Goal: Task Accomplishment & Management: Manage account settings

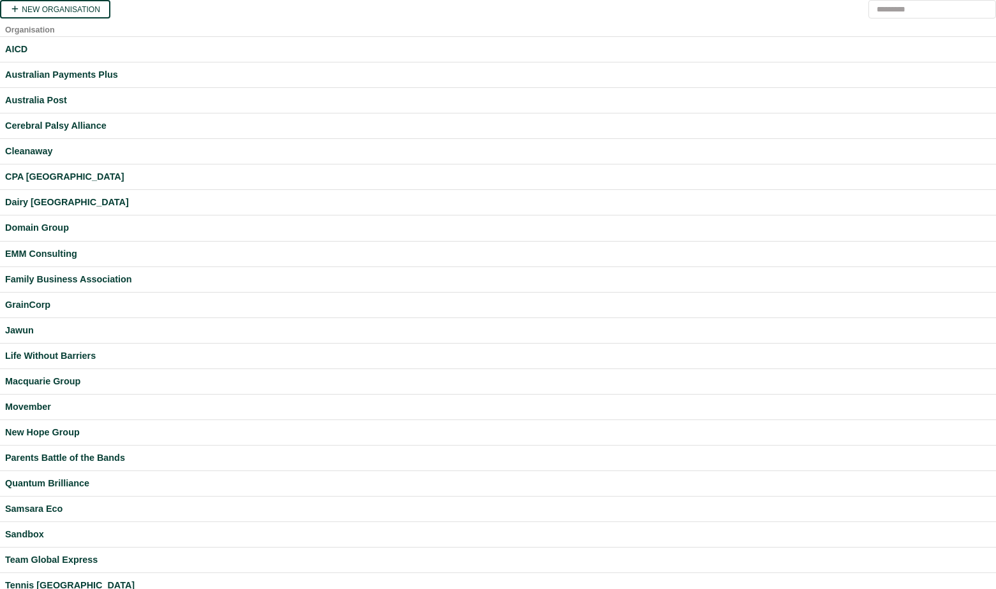
scroll to position [224, 0]
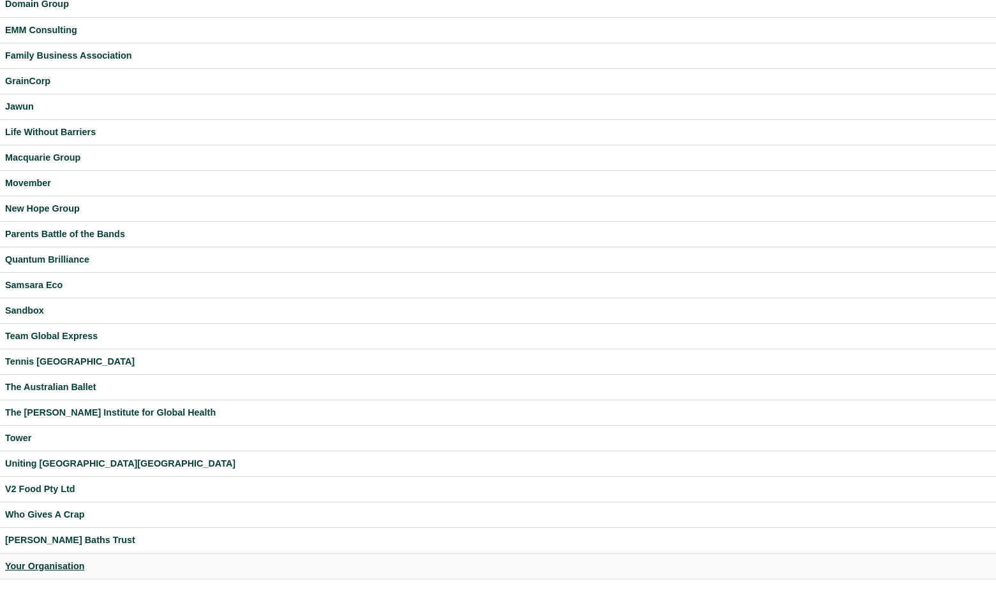
click at [68, 563] on div "Your Organisation" at bounding box center [498, 566] width 986 height 15
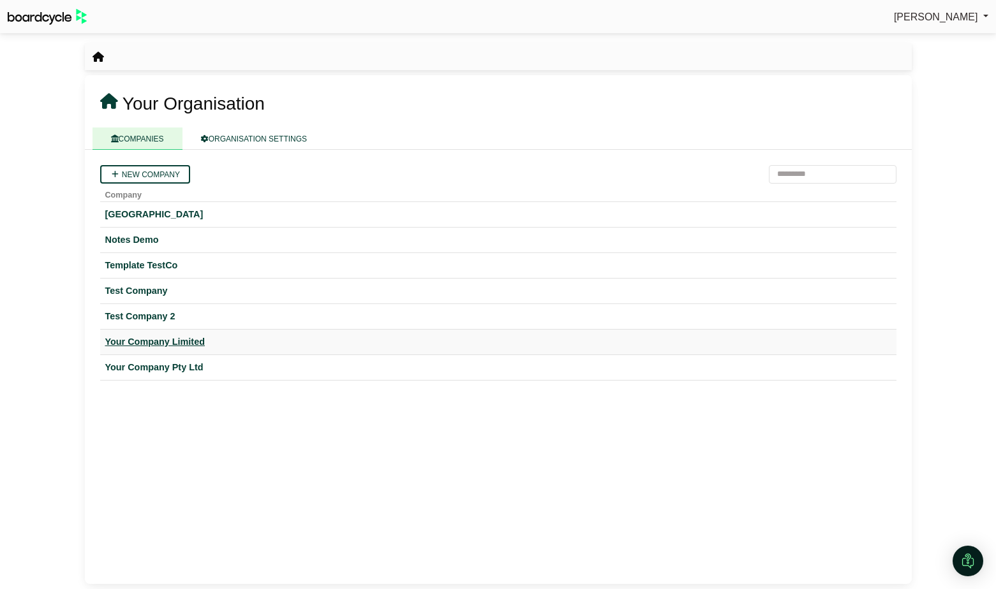
click at [193, 344] on div "Your Company Limited" at bounding box center [498, 342] width 786 height 15
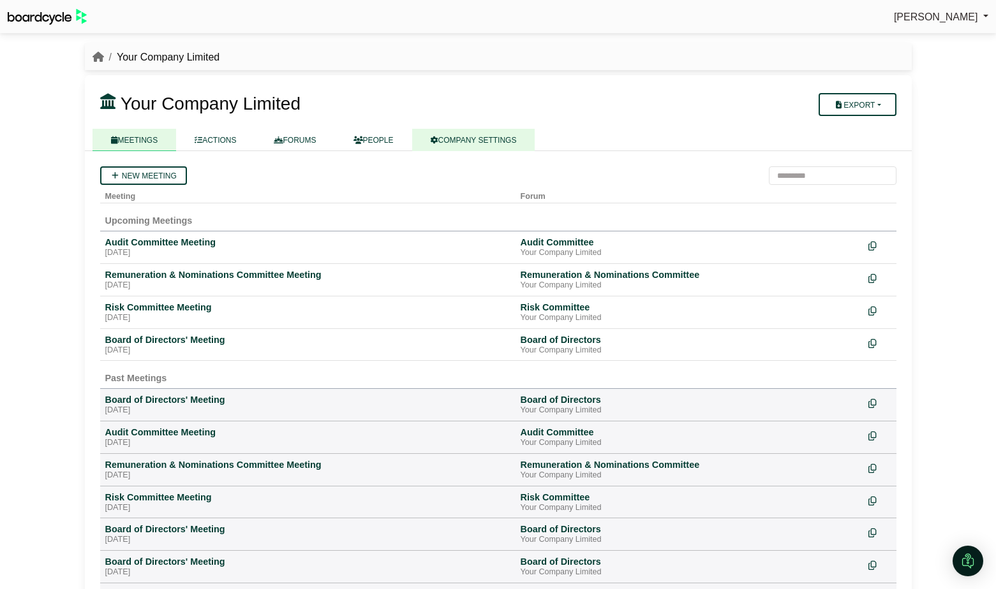
click at [468, 137] on link "COMPANY SETTINGS" at bounding box center [473, 140] width 123 height 22
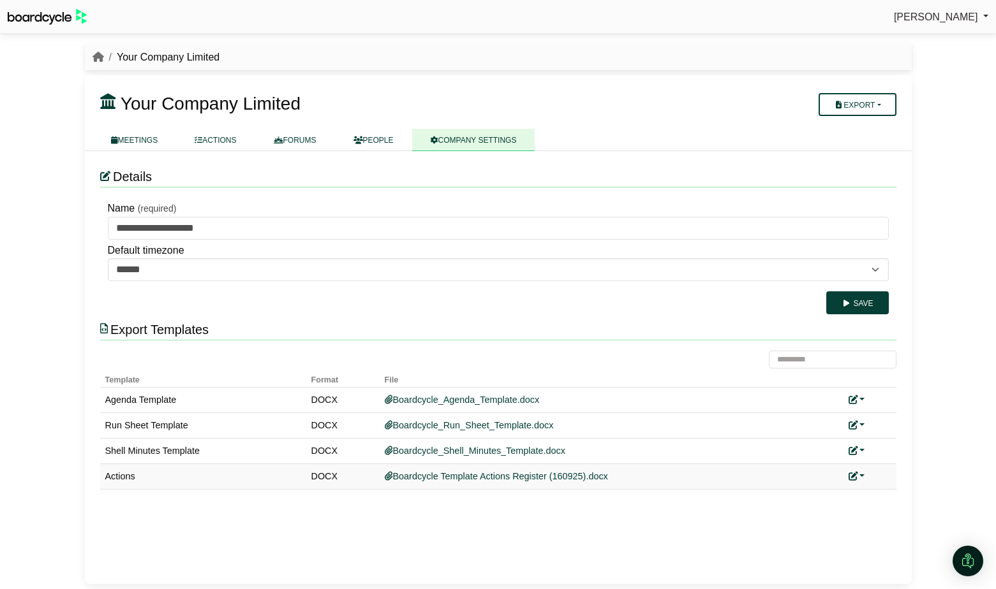
click at [863, 478] on link at bounding box center [856, 476] width 17 height 10
click at [874, 498] on link "Replace custom template" at bounding box center [913, 495] width 130 height 24
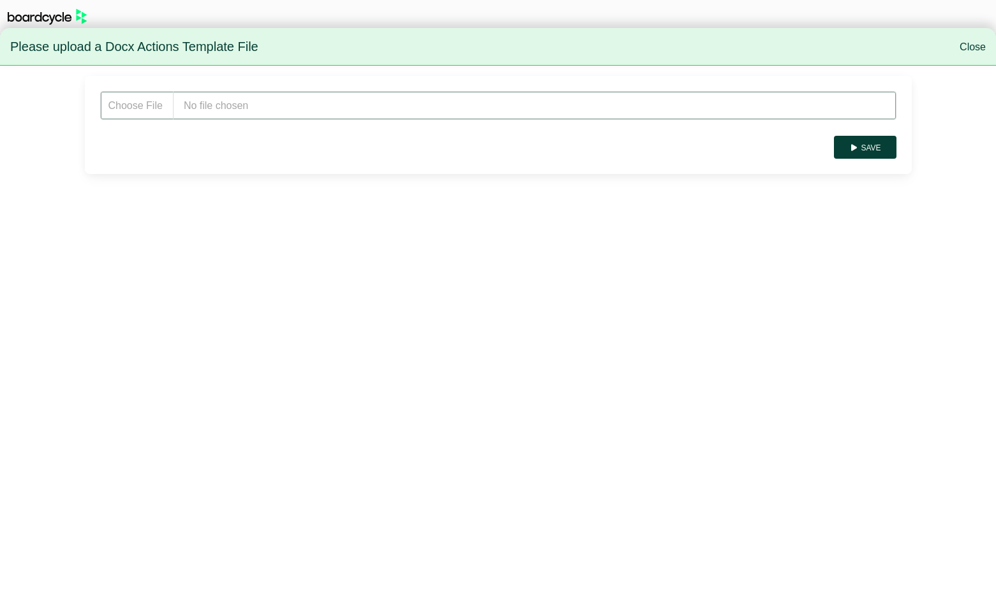
click at [229, 100] on input "file" at bounding box center [498, 105] width 796 height 29
type input "**********"
click at [871, 153] on button "Save" at bounding box center [865, 147] width 62 height 23
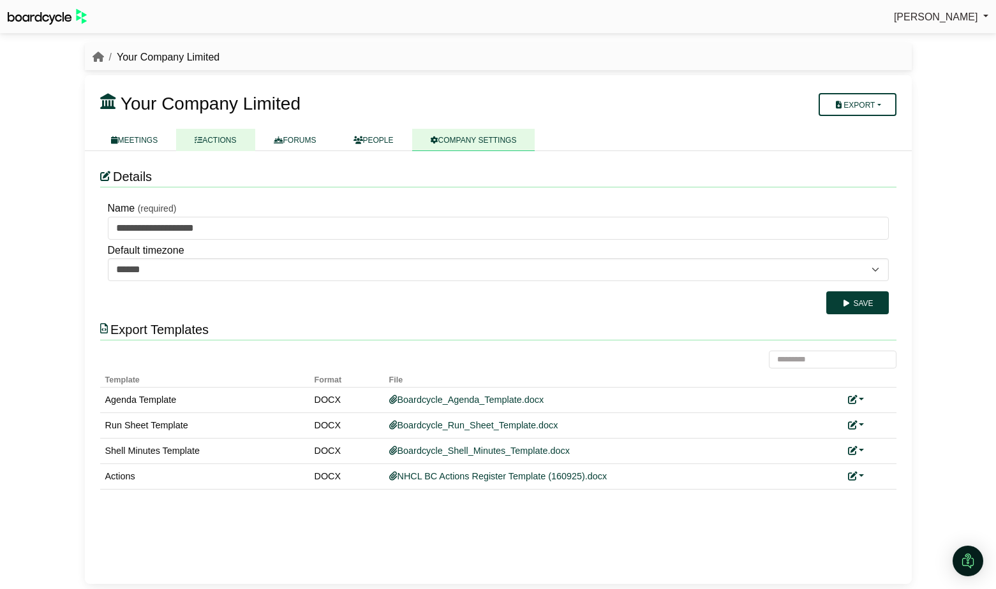
drag, startPoint x: 218, startPoint y: 142, endPoint x: 226, endPoint y: 146, distance: 9.1
click at [217, 142] on link "ACTIONS" at bounding box center [215, 140] width 78 height 22
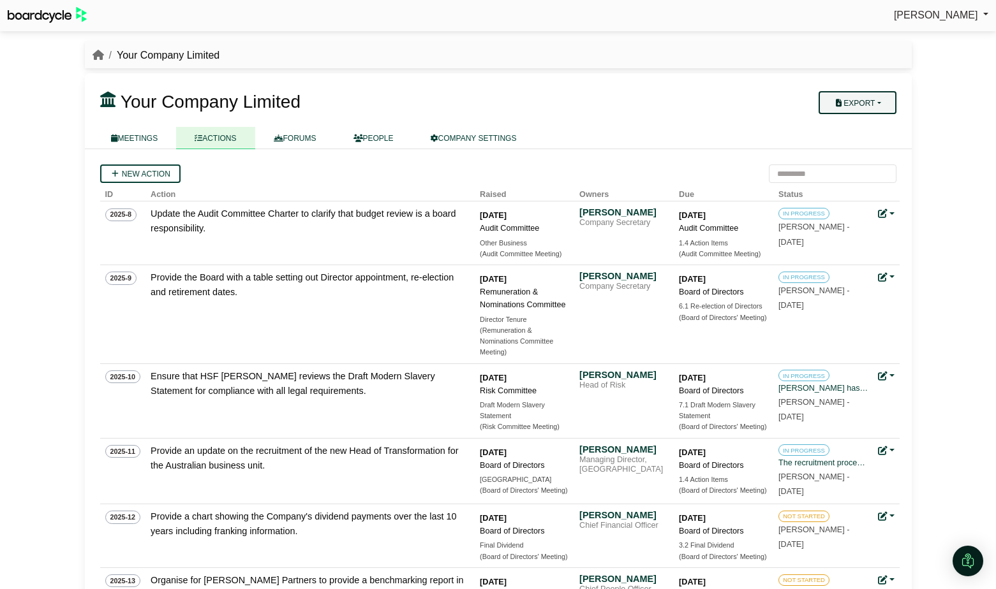
click at [881, 96] on button "Export" at bounding box center [856, 102] width 77 height 23
click at [878, 129] on link "Company Actions" at bounding box center [865, 126] width 102 height 19
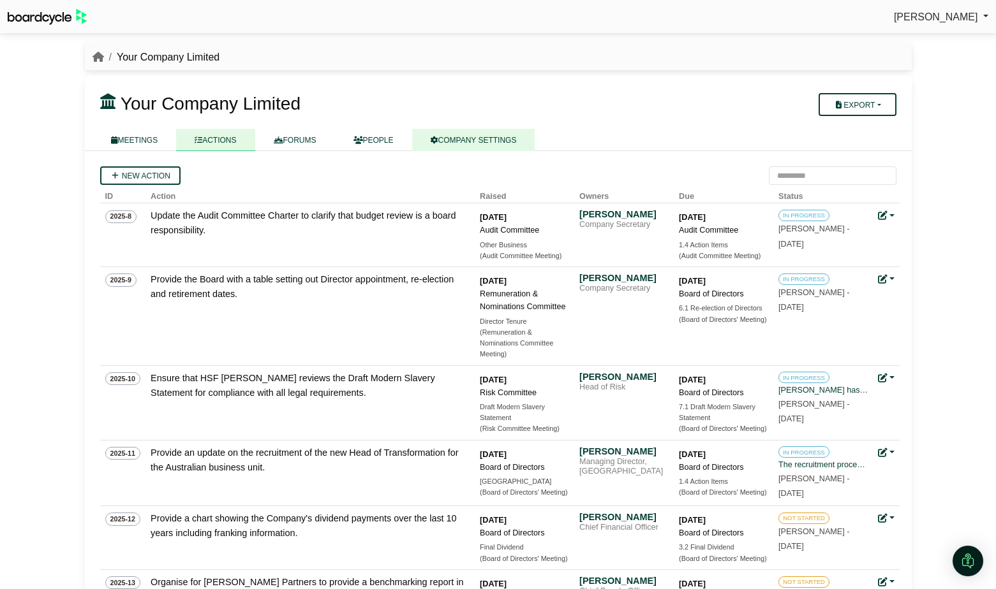
click at [496, 137] on link "COMPANY SETTINGS" at bounding box center [473, 140] width 123 height 22
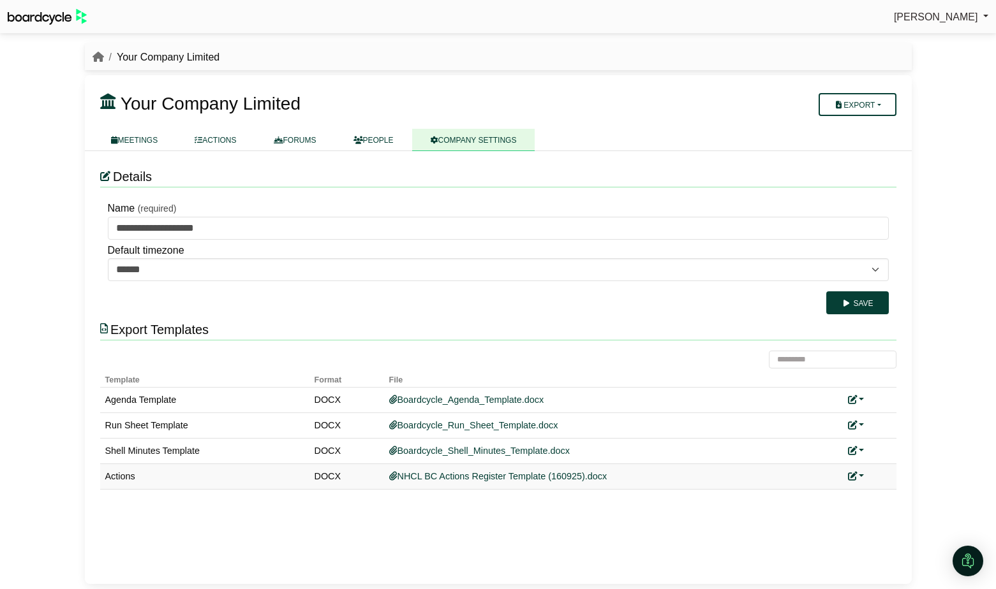
click at [860, 476] on link at bounding box center [856, 476] width 17 height 10
click at [874, 493] on link "Replace custom template" at bounding box center [913, 495] width 130 height 24
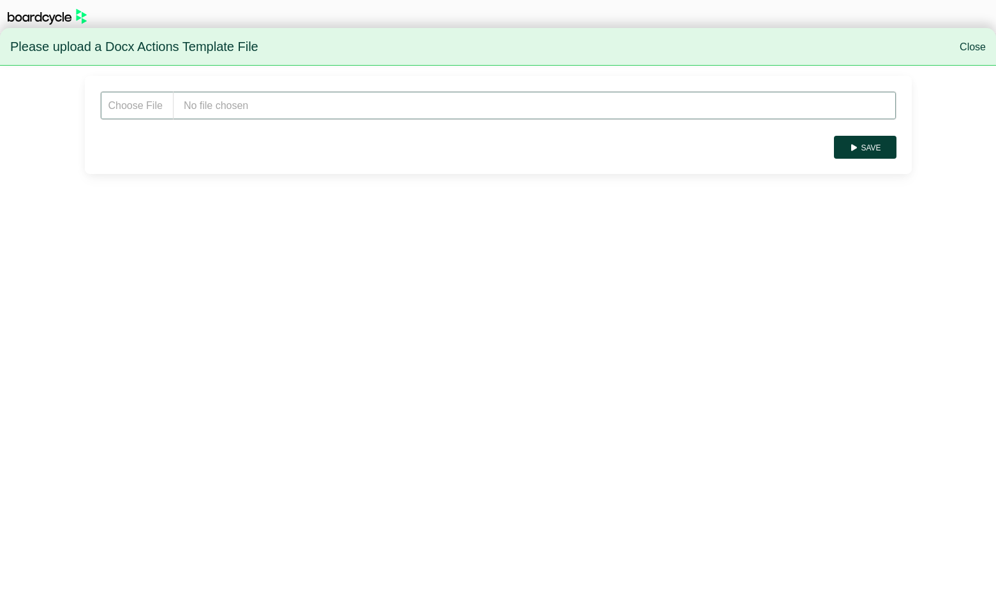
click at [235, 107] on input "file" at bounding box center [498, 105] width 796 height 29
click at [260, 103] on input "file" at bounding box center [498, 105] width 796 height 29
type input "**********"
click at [868, 146] on button "Save" at bounding box center [865, 147] width 62 height 23
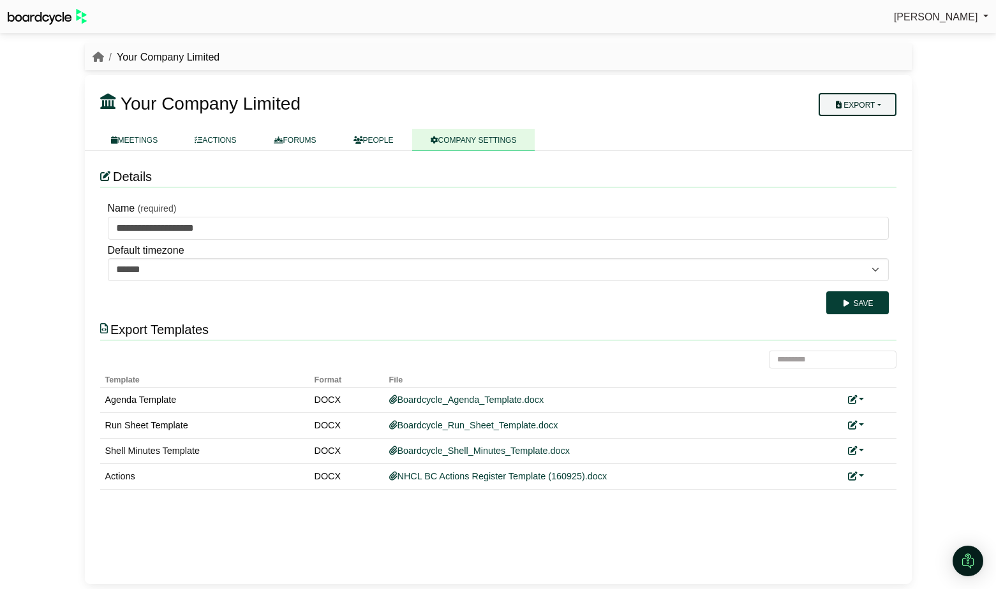
click at [853, 104] on button "Export" at bounding box center [856, 104] width 77 height 23
click at [858, 126] on link "Company Actions" at bounding box center [865, 126] width 102 height 19
click at [867, 474] on div "Replace custom template Remove custom template" at bounding box center [869, 476] width 43 height 15
click at [860, 476] on link at bounding box center [856, 476] width 17 height 10
click at [877, 487] on link "Replace custom template" at bounding box center [913, 495] width 130 height 24
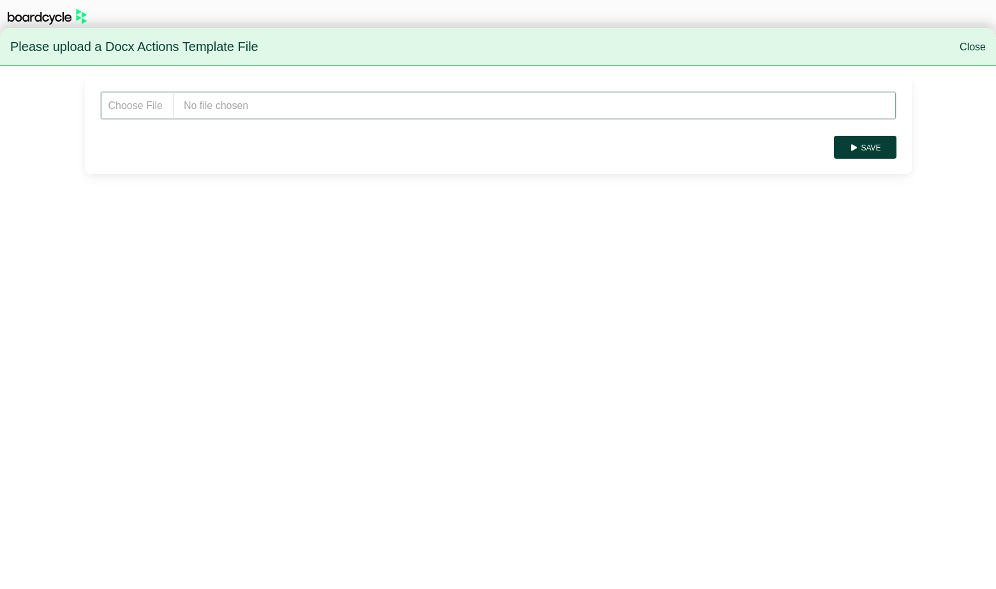
click at [316, 98] on input "file" at bounding box center [498, 105] width 796 height 29
click at [237, 110] on input "file" at bounding box center [498, 105] width 796 height 29
type input "**********"
click at [871, 149] on button "Save" at bounding box center [865, 147] width 62 height 23
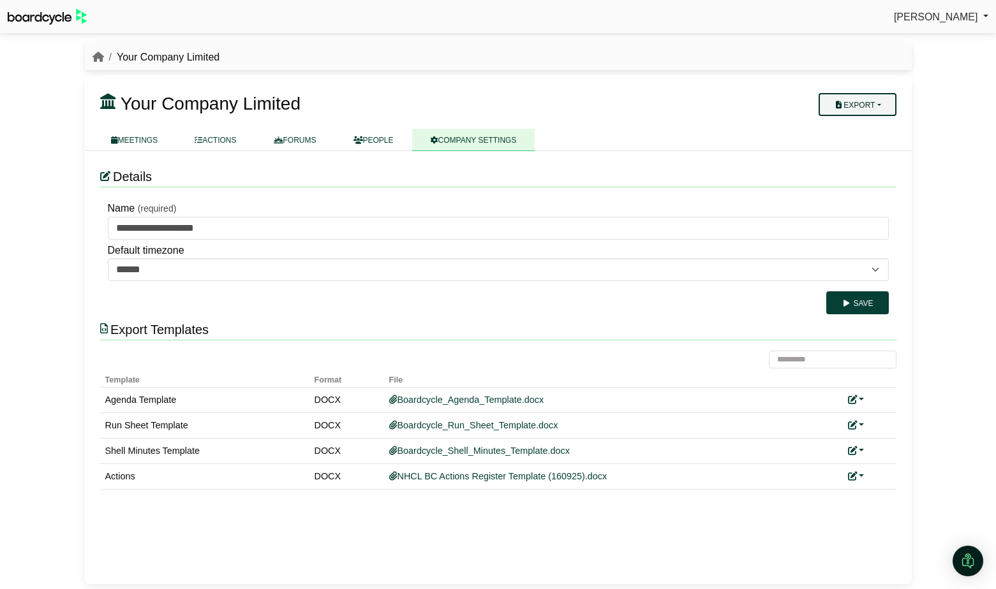
drag, startPoint x: 868, startPoint y: 98, endPoint x: 868, endPoint y: 112, distance: 13.4
click at [868, 98] on button "Export" at bounding box center [856, 104] width 77 height 23
click at [869, 121] on link "Company Actions" at bounding box center [865, 126] width 102 height 19
click at [858, 476] on link at bounding box center [856, 476] width 17 height 10
click at [877, 492] on link "Replace custom template" at bounding box center [913, 495] width 130 height 24
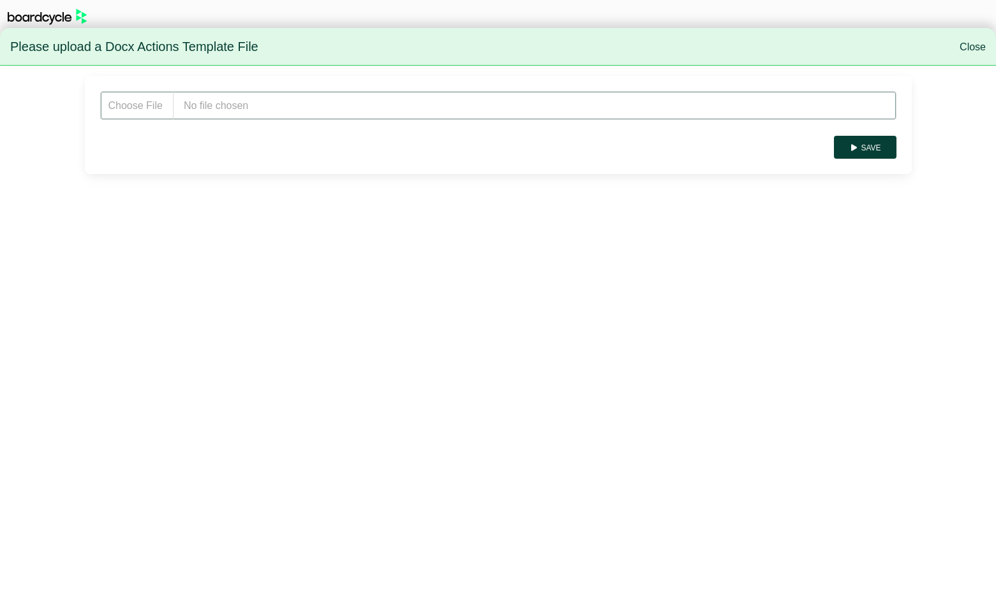
click at [314, 108] on input "file" at bounding box center [498, 105] width 796 height 29
click at [234, 107] on input "file" at bounding box center [498, 105] width 796 height 29
type input "**********"
click at [855, 148] on icon "submit" at bounding box center [854, 148] width 10 height 8
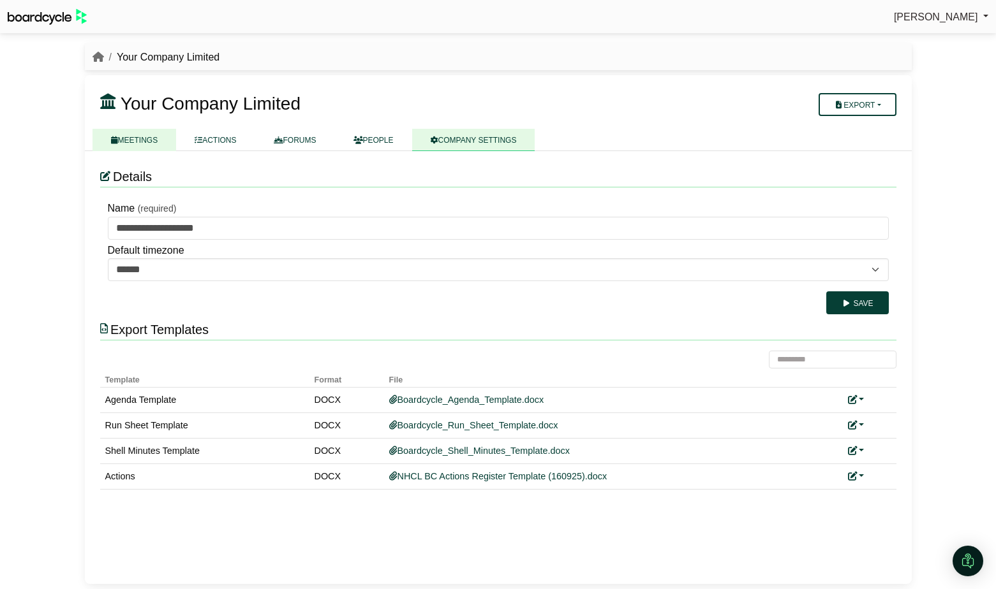
click at [131, 146] on link "MEETINGS" at bounding box center [134, 140] width 84 height 22
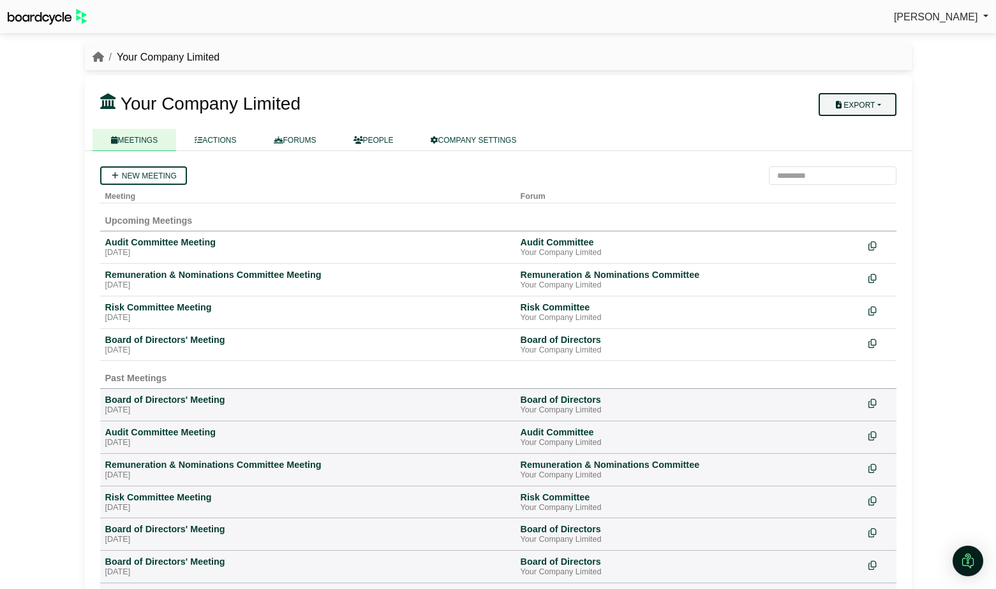
click at [848, 108] on button "Export" at bounding box center [856, 104] width 77 height 23
click at [859, 130] on link "Company Actions" at bounding box center [865, 126] width 102 height 19
click at [484, 133] on link "COMPANY SETTINGS" at bounding box center [473, 140] width 123 height 22
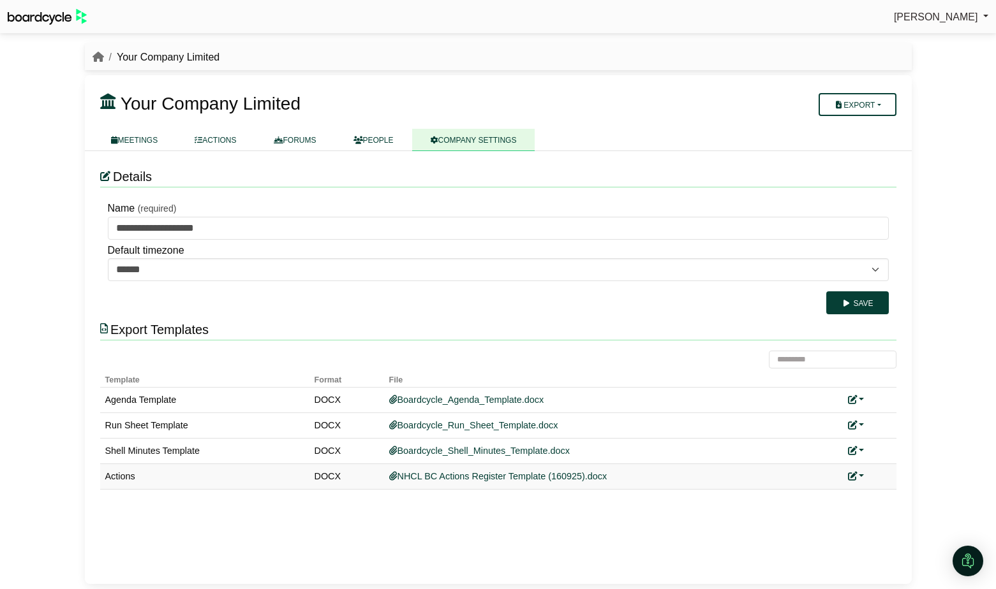
click at [858, 475] on link at bounding box center [856, 476] width 17 height 10
click at [880, 495] on link "Replace custom template" at bounding box center [913, 495] width 130 height 24
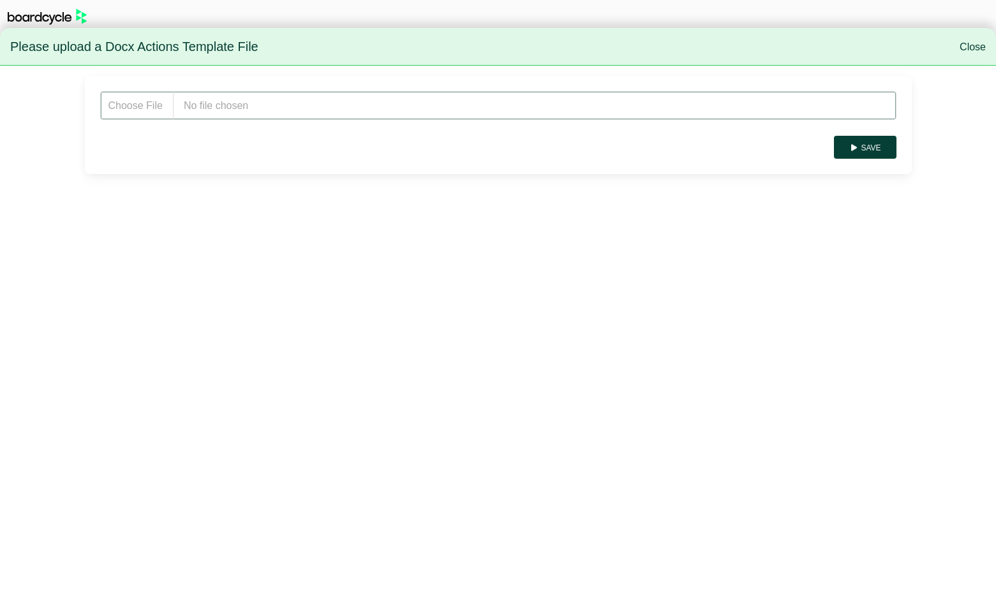
click at [252, 101] on input "file" at bounding box center [498, 105] width 796 height 29
click at [218, 103] on input "file" at bounding box center [498, 105] width 796 height 29
type input "**********"
click at [865, 143] on button "Save" at bounding box center [865, 147] width 62 height 23
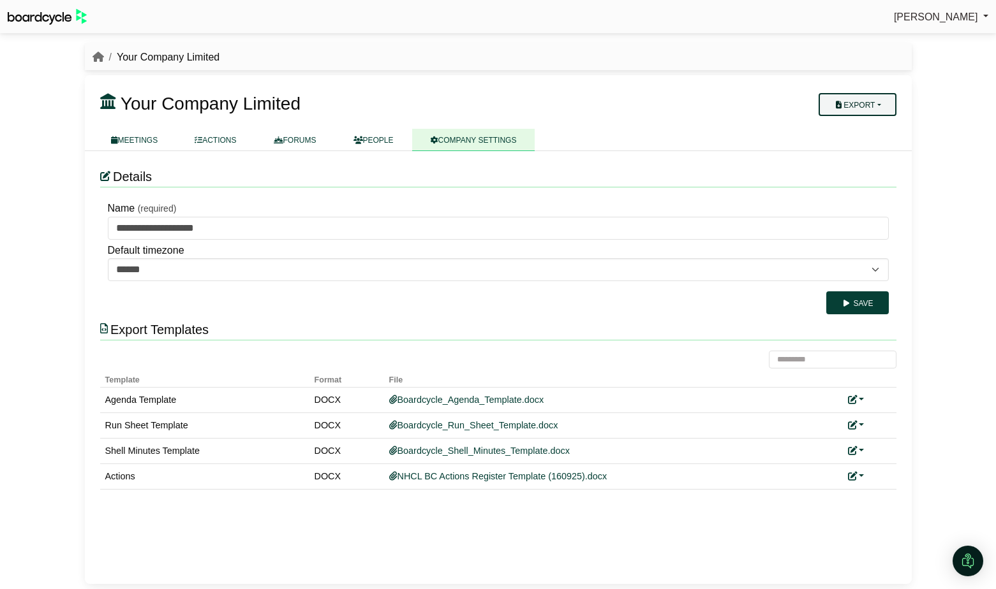
click at [880, 108] on button "Export" at bounding box center [856, 104] width 77 height 23
click at [880, 123] on link "Company Actions" at bounding box center [865, 126] width 102 height 19
click at [861, 477] on link at bounding box center [856, 476] width 17 height 10
click at [892, 498] on link "Replace custom template" at bounding box center [913, 495] width 130 height 24
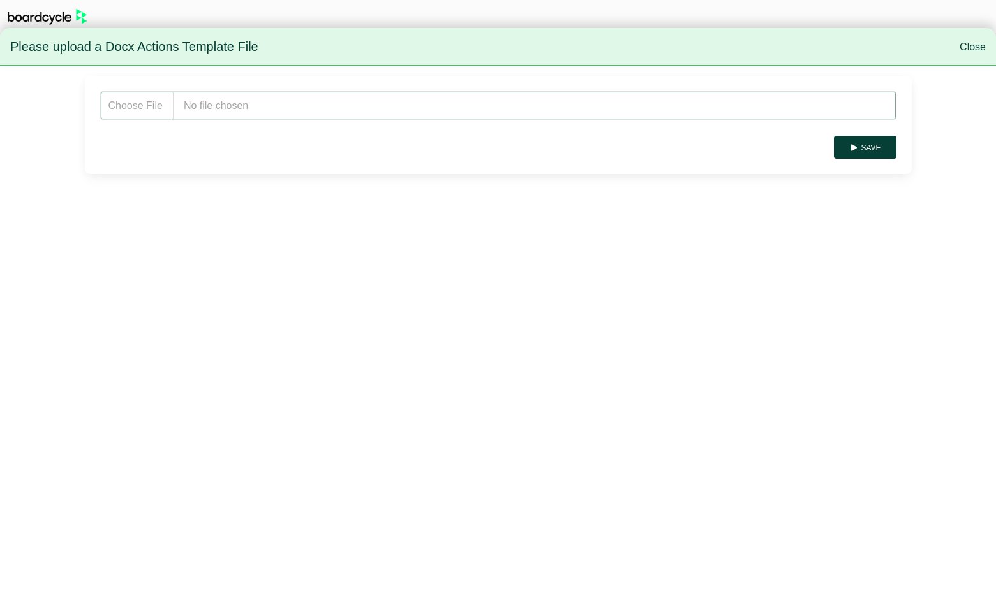
click at [421, 106] on input "file" at bounding box center [498, 105] width 796 height 29
click at [244, 105] on input "file" at bounding box center [498, 105] width 796 height 29
type input "**********"
click at [888, 151] on button "Save" at bounding box center [865, 147] width 62 height 23
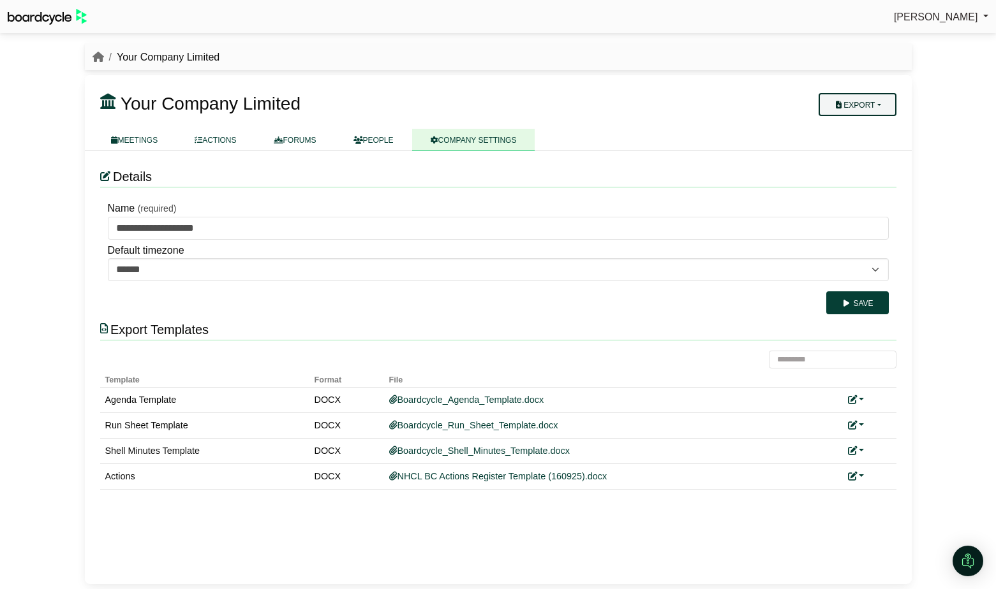
click at [856, 108] on button "Export" at bounding box center [856, 104] width 77 height 23
click at [866, 128] on link "Company Actions" at bounding box center [865, 126] width 102 height 19
click at [859, 474] on link at bounding box center [856, 476] width 17 height 10
click at [889, 492] on link "Replace custom template" at bounding box center [913, 495] width 130 height 24
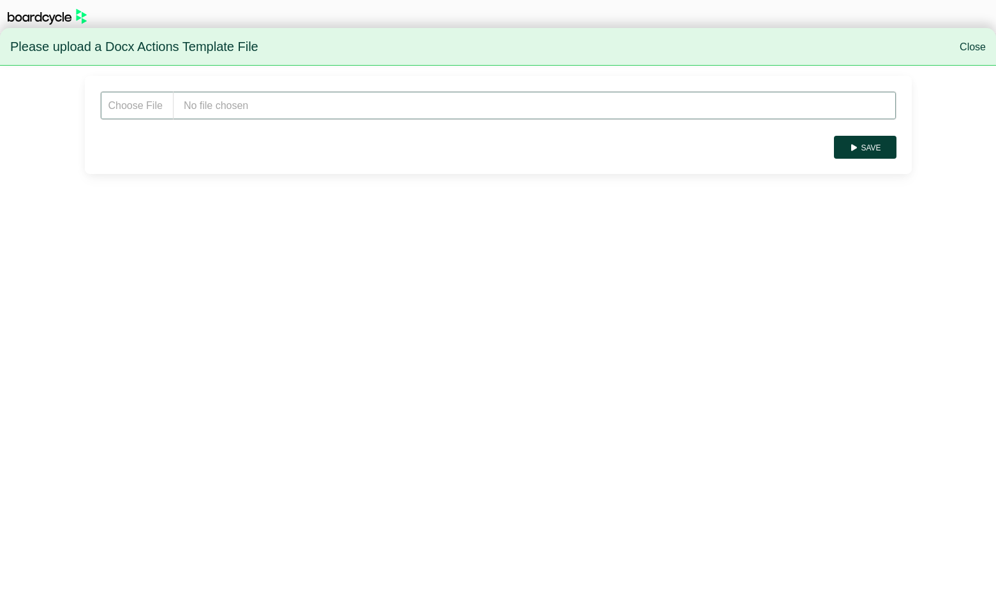
click at [258, 107] on input "file" at bounding box center [498, 105] width 796 height 29
drag, startPoint x: 235, startPoint y: 107, endPoint x: 242, endPoint y: 105, distance: 7.3
click at [242, 105] on input "file" at bounding box center [498, 105] width 796 height 29
type input "**********"
click at [876, 146] on button "Save" at bounding box center [865, 147] width 62 height 23
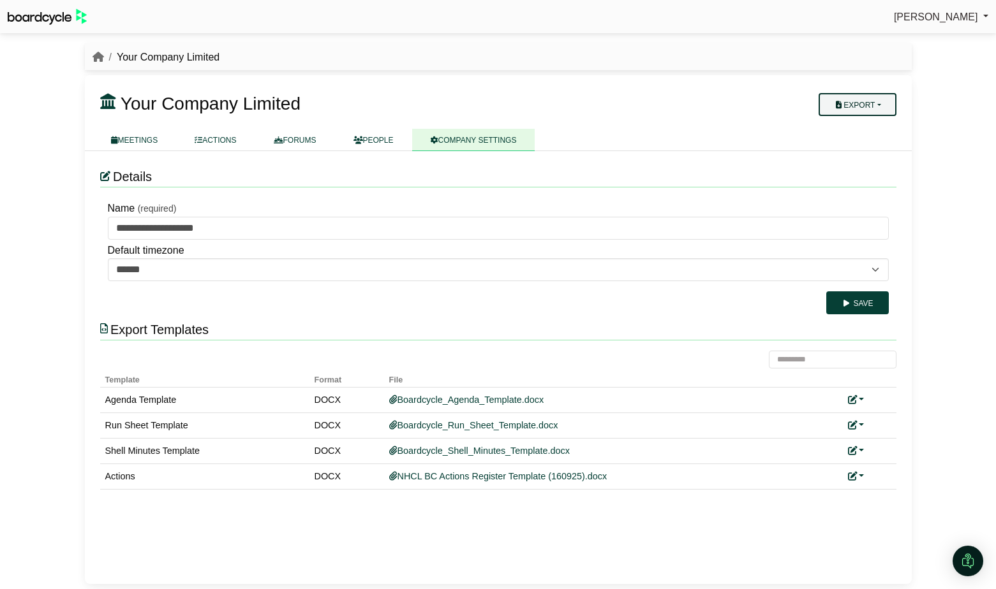
click at [897, 100] on div "Export Company Actions" at bounding box center [836, 104] width 135 height 26
click at [883, 106] on button "Export" at bounding box center [856, 104] width 77 height 23
click at [880, 123] on link "Company Actions" at bounding box center [865, 126] width 102 height 19
click at [860, 474] on link at bounding box center [856, 476] width 17 height 10
click at [879, 493] on link "Replace custom template" at bounding box center [913, 495] width 130 height 24
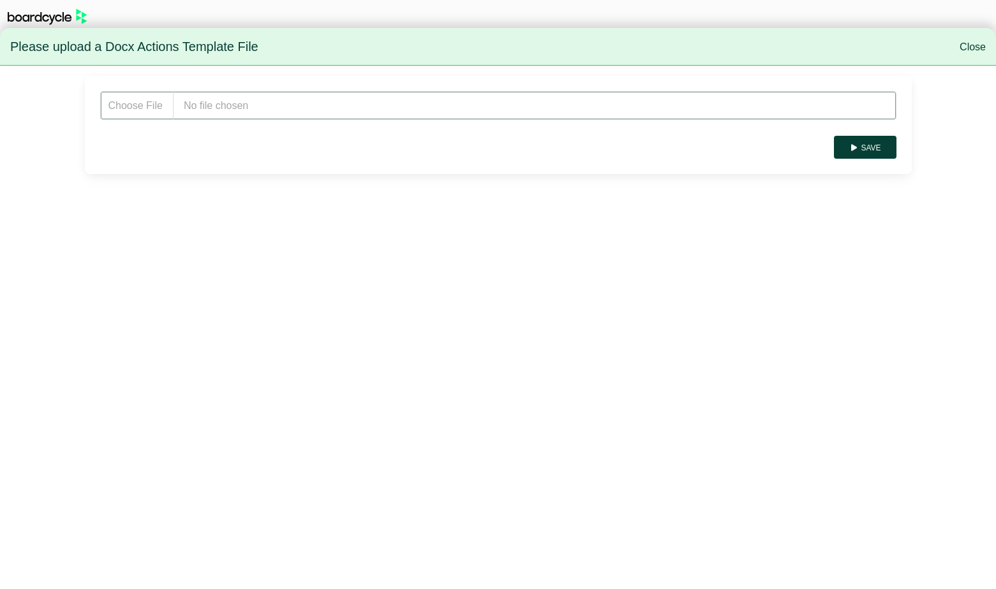
click at [258, 107] on input "file" at bounding box center [498, 105] width 796 height 29
click at [221, 110] on input "file" at bounding box center [498, 105] width 796 height 29
type input "**********"
click at [866, 151] on button "Save" at bounding box center [865, 147] width 62 height 23
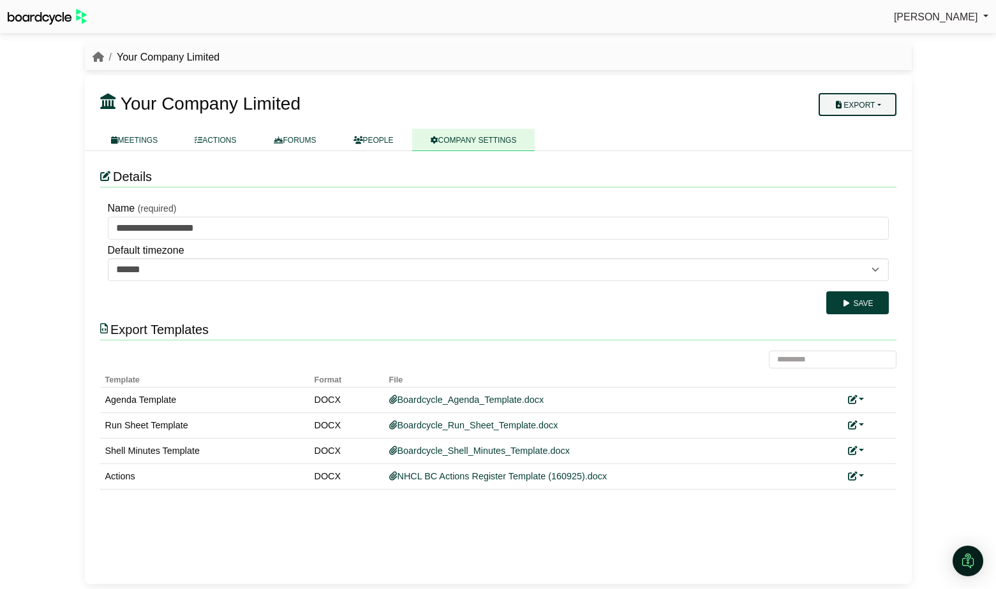
click at [856, 108] on button "Export" at bounding box center [856, 104] width 77 height 23
click at [856, 128] on link "Company Actions" at bounding box center [865, 126] width 102 height 19
click at [383, 142] on link "PEOPLE" at bounding box center [373, 140] width 77 height 22
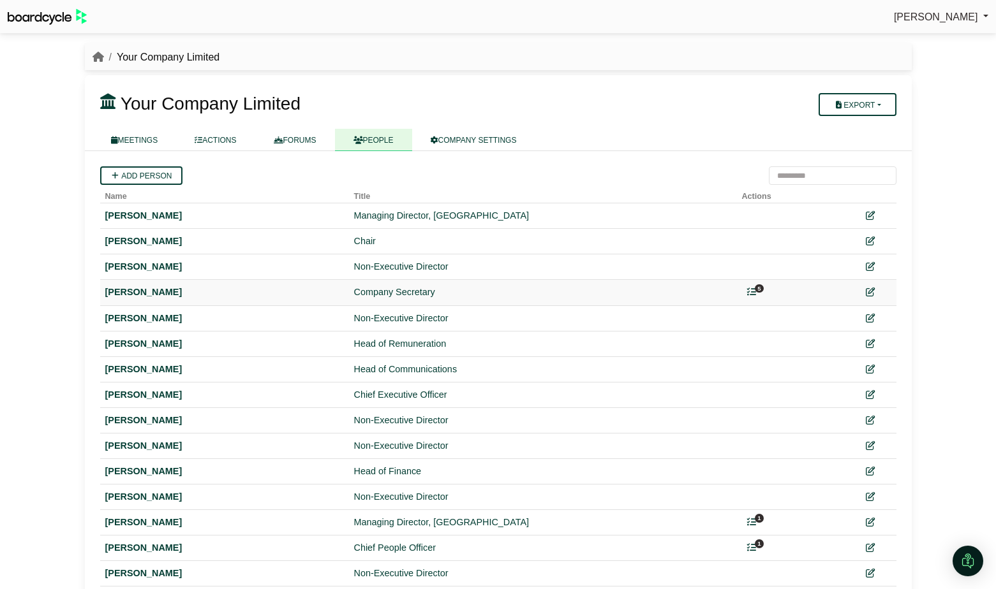
click at [753, 290] on icon at bounding box center [751, 292] width 9 height 9
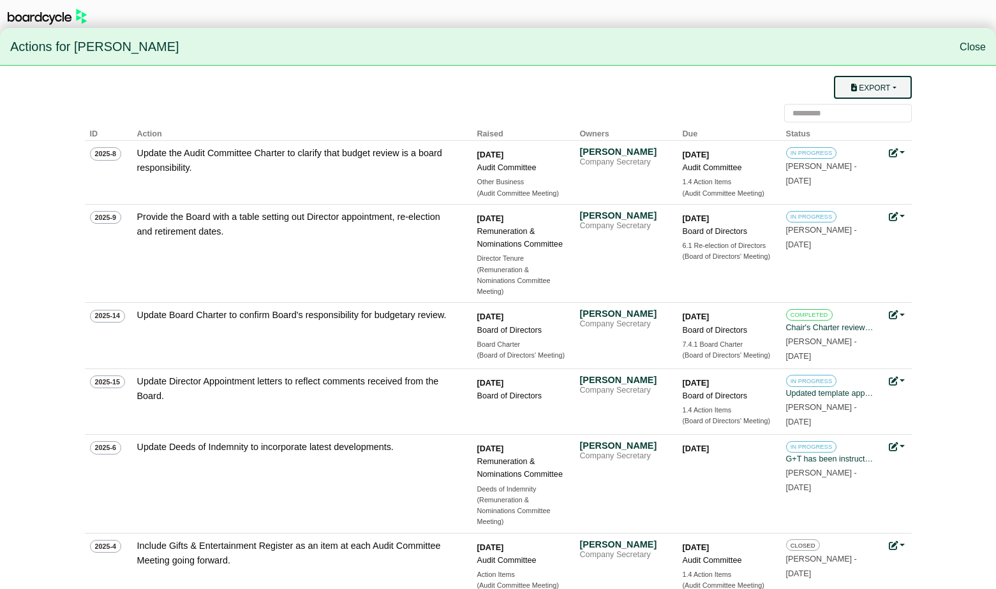
click at [877, 92] on button "Export" at bounding box center [872, 87] width 77 height 23
click at [878, 108] on link "Owner Actions" at bounding box center [880, 112] width 102 height 24
click at [971, 47] on link "Close" at bounding box center [972, 46] width 26 height 11
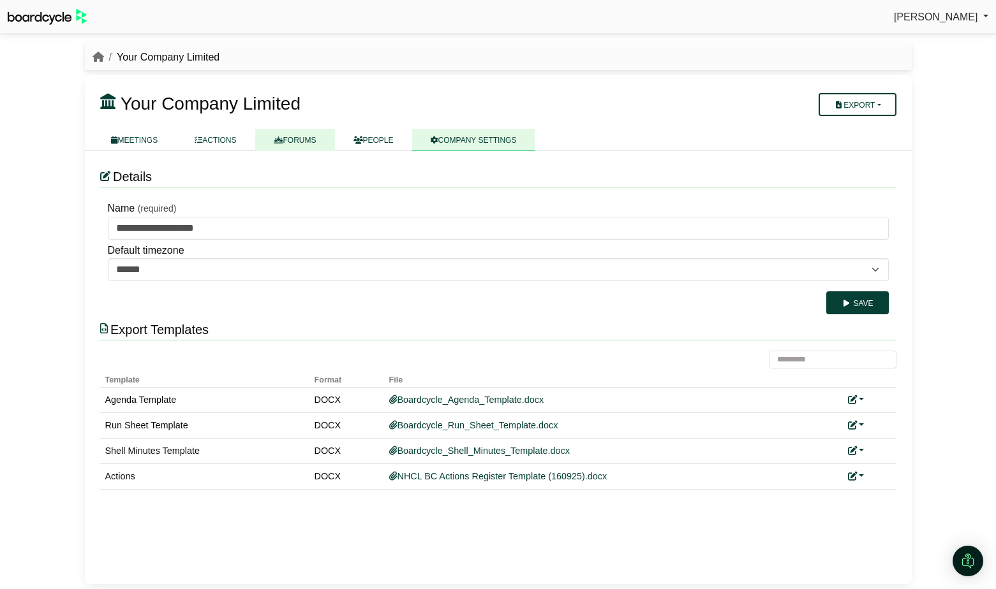
click at [281, 137] on icon at bounding box center [279, 141] width 10 height 8
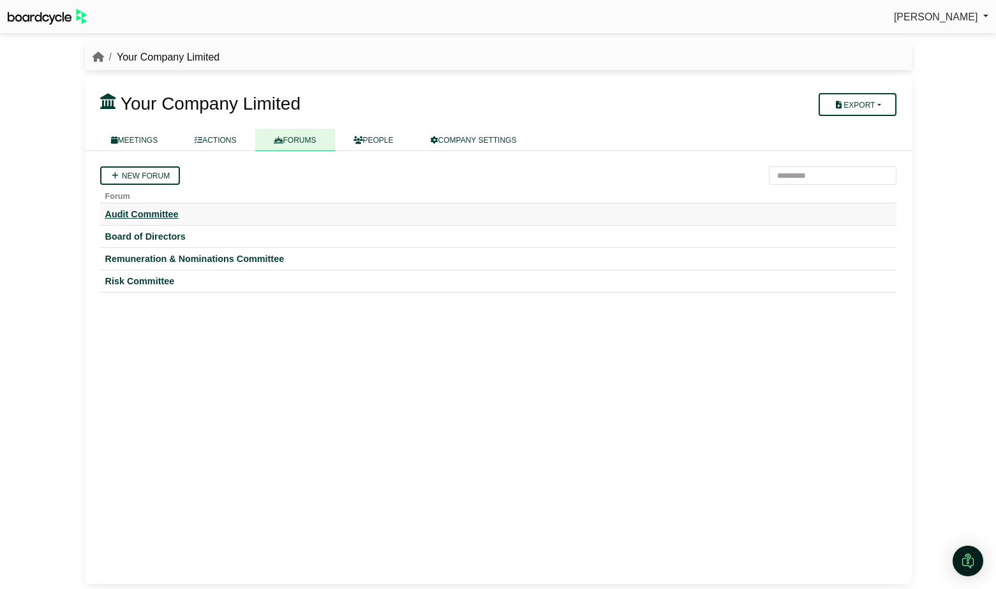
click at [168, 214] on div "Audit Committee" at bounding box center [498, 214] width 786 height 11
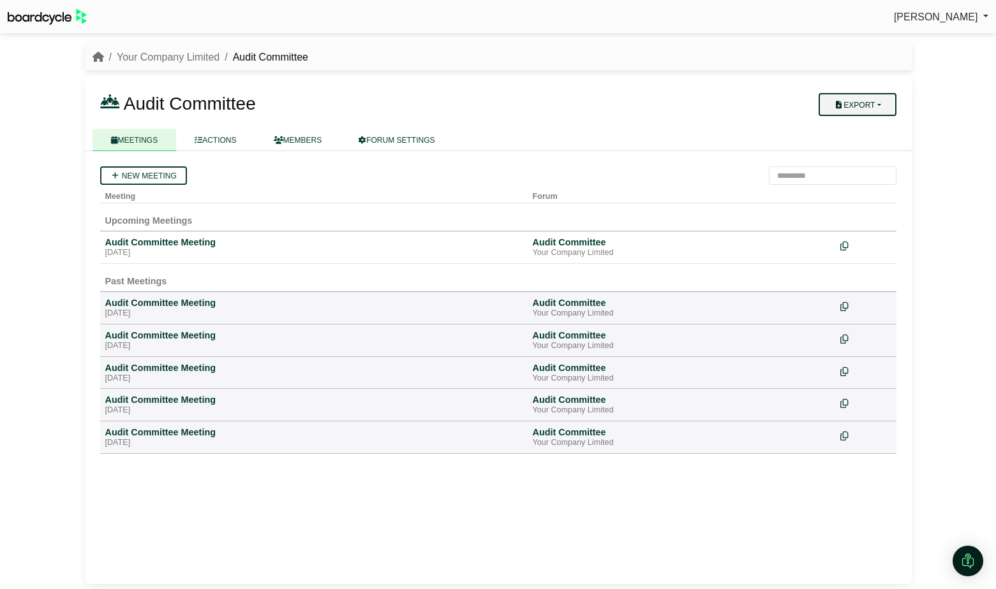
click at [864, 105] on button "Export" at bounding box center [856, 104] width 77 height 23
click at [862, 129] on link "Forum Actions" at bounding box center [865, 126] width 102 height 19
click at [187, 56] on link "Your Company Limited" at bounding box center [168, 57] width 103 height 11
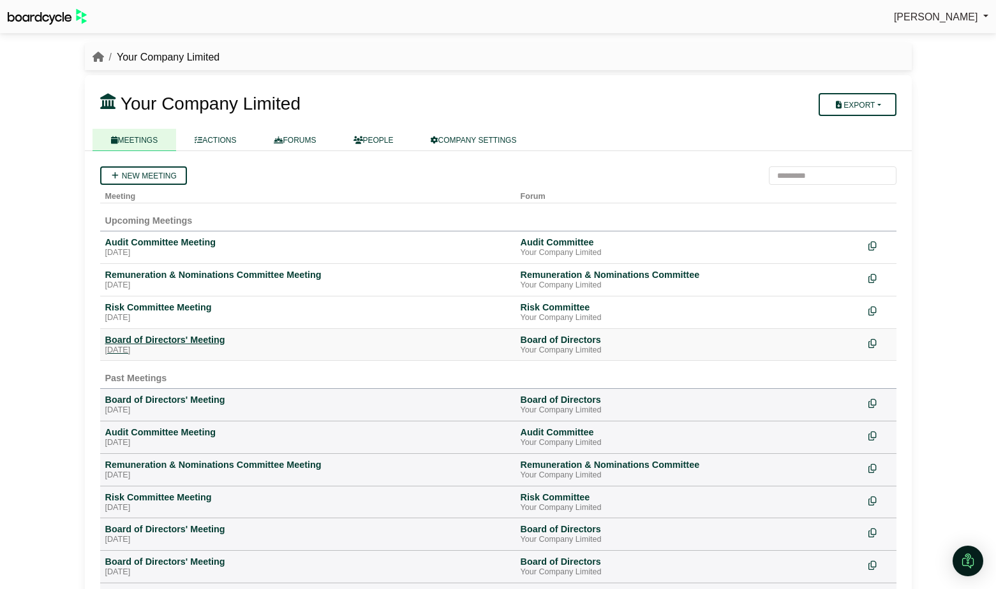
click at [160, 338] on div "Board of Directors' Meeting" at bounding box center [307, 339] width 405 height 11
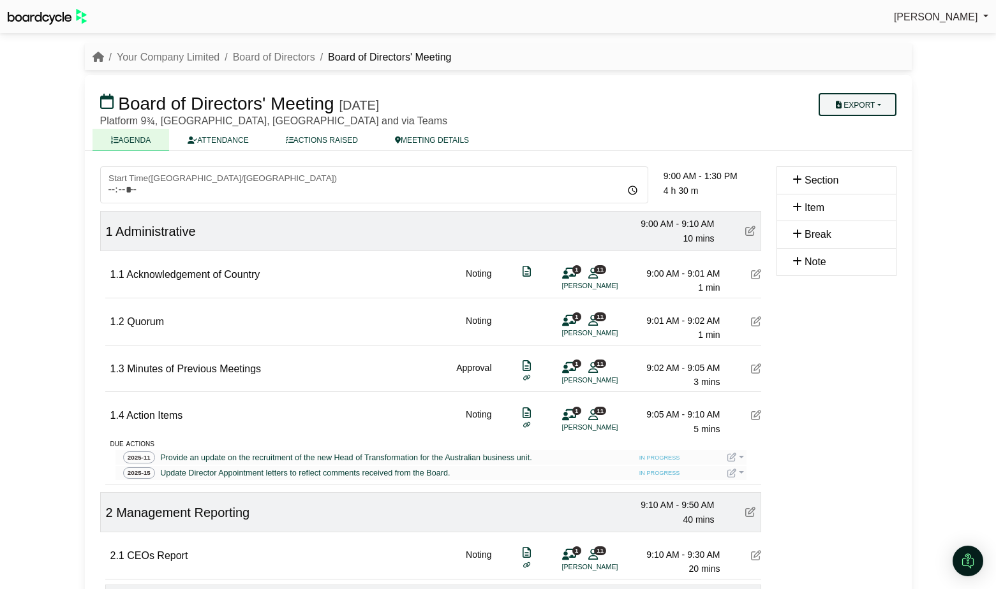
click at [883, 103] on button "Export" at bounding box center [856, 104] width 77 height 23
click at [856, 179] on link "Actions" at bounding box center [869, 184] width 111 height 19
click at [172, 61] on link "Your Company Limited" at bounding box center [168, 57] width 103 height 11
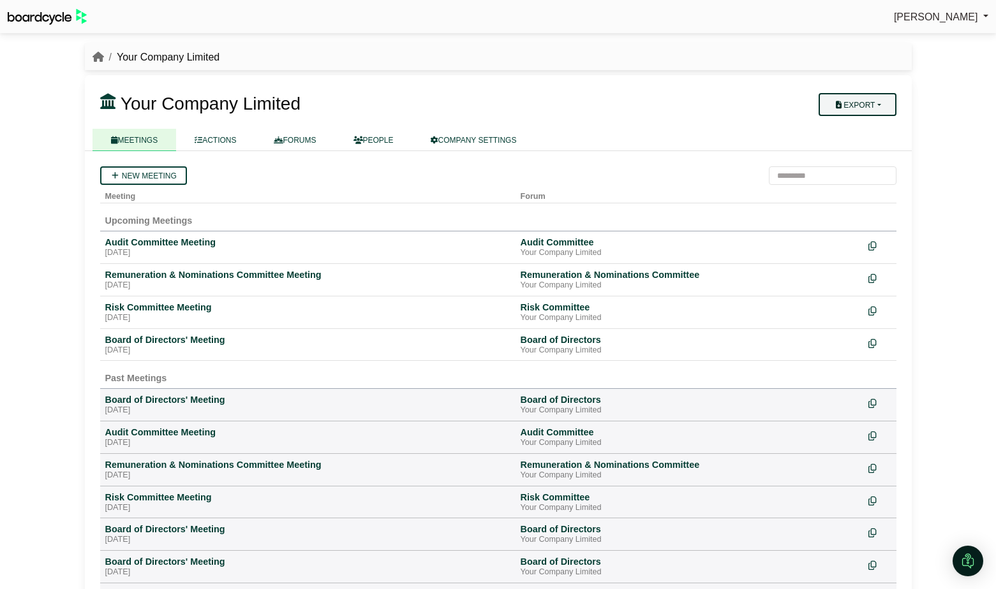
click at [871, 108] on button "Export" at bounding box center [856, 104] width 77 height 23
click at [875, 129] on link "Company Actions" at bounding box center [865, 126] width 102 height 19
click at [505, 137] on link "COMPANY SETTINGS" at bounding box center [473, 140] width 123 height 22
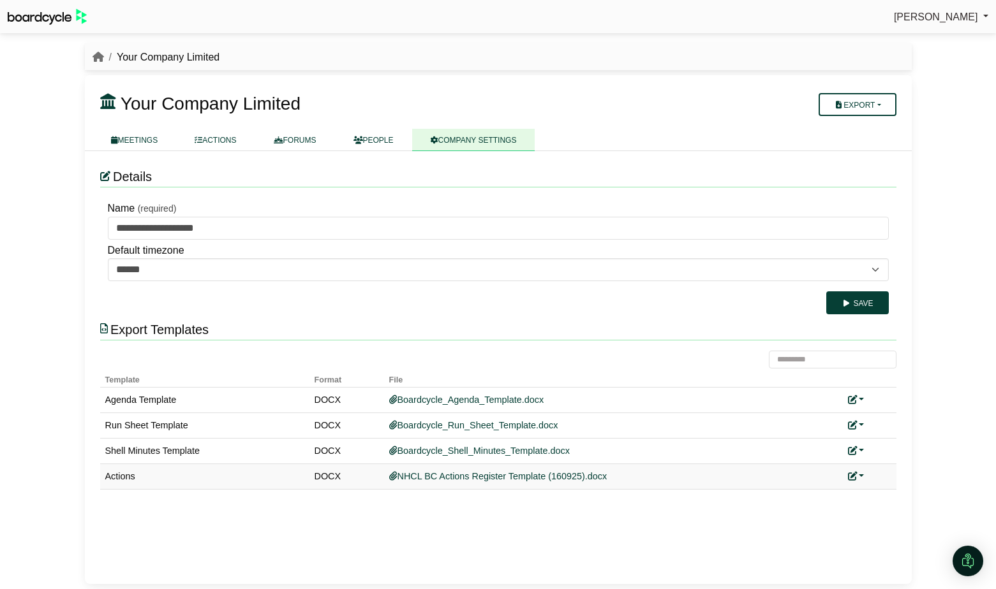
click at [861, 477] on link at bounding box center [856, 476] width 17 height 10
click at [877, 504] on link "Replace custom template" at bounding box center [913, 495] width 130 height 24
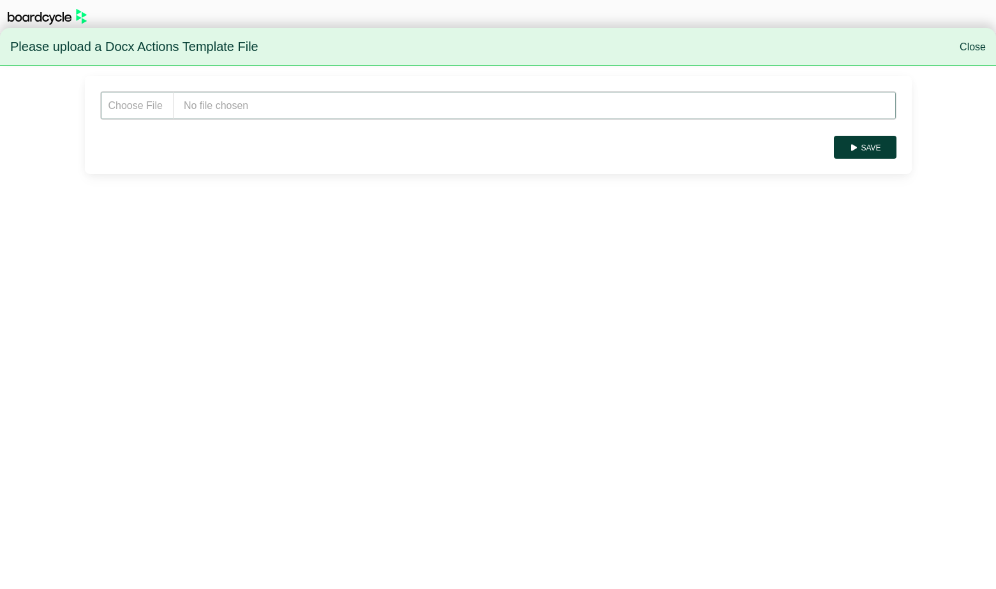
click at [240, 102] on input "file" at bounding box center [498, 105] width 796 height 29
click at [221, 105] on input "file" at bounding box center [498, 105] width 796 height 29
type input "**********"
click at [869, 145] on button "Save" at bounding box center [865, 147] width 62 height 23
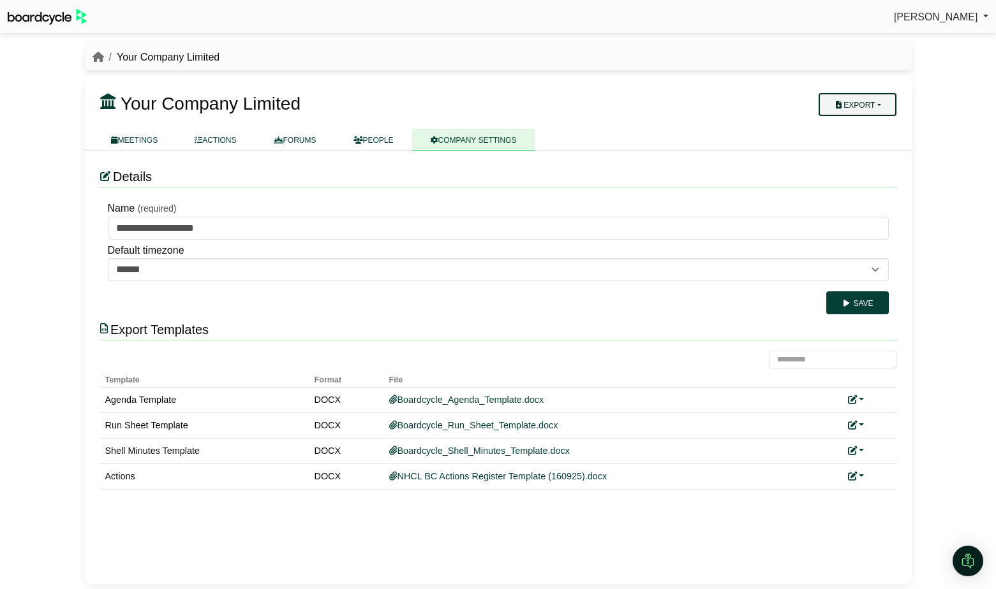
click at [886, 100] on button "Export" at bounding box center [856, 104] width 77 height 23
click at [875, 123] on link "Company Actions" at bounding box center [865, 126] width 102 height 19
click at [887, 109] on button "Export" at bounding box center [856, 104] width 77 height 23
click at [559, 161] on div "**********" at bounding box center [498, 367] width 827 height 433
click at [864, 476] on div "Replace custom template Remove custom template" at bounding box center [869, 476] width 43 height 15
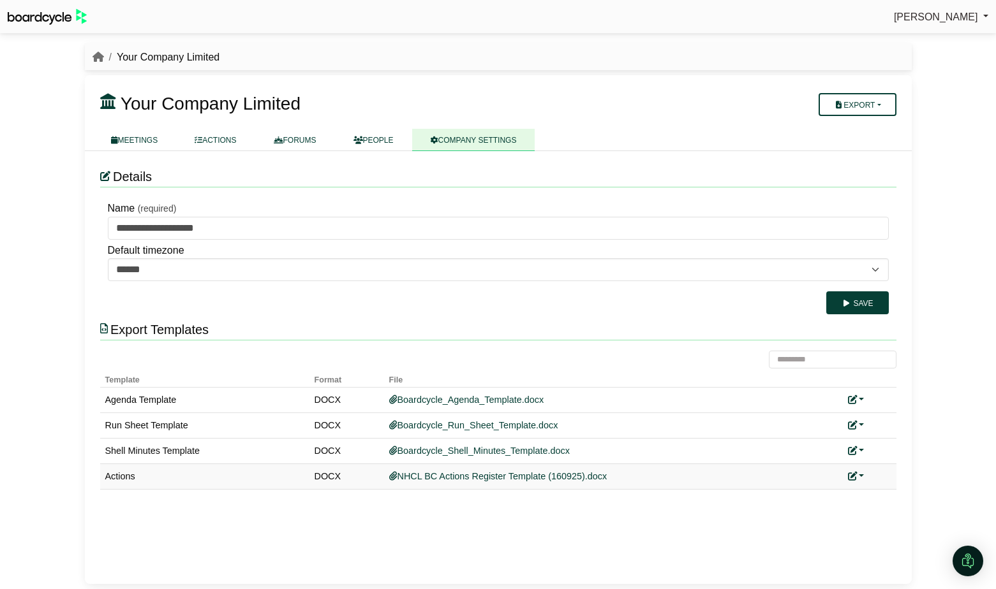
click at [861, 479] on link at bounding box center [856, 476] width 17 height 10
click at [865, 492] on icon at bounding box center [862, 495] width 9 height 9
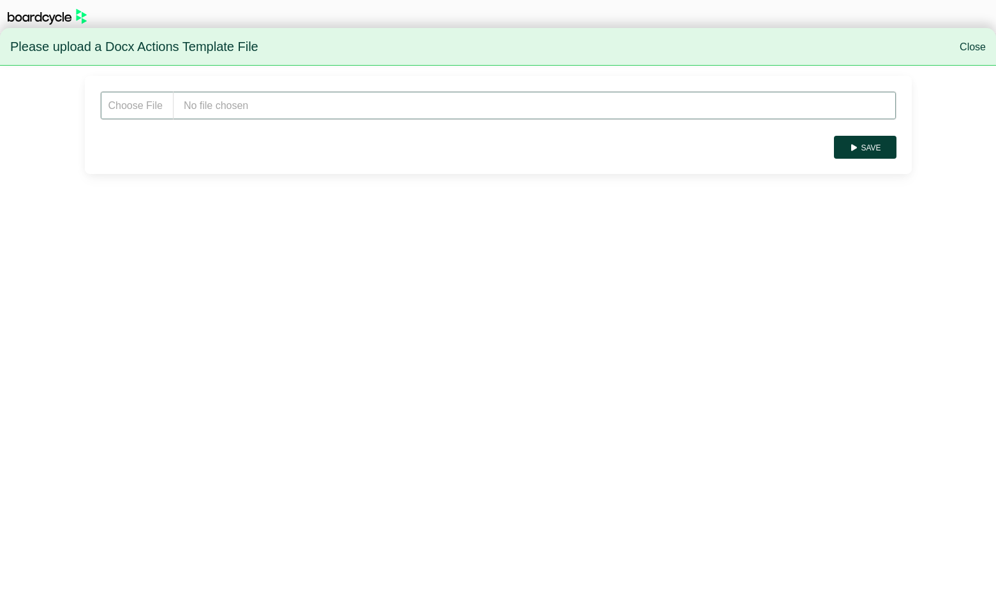
click at [272, 110] on input "file" at bounding box center [498, 105] width 796 height 29
click at [215, 107] on input "file" at bounding box center [498, 105] width 796 height 29
type input "**********"
click at [870, 154] on button "Save" at bounding box center [865, 147] width 62 height 23
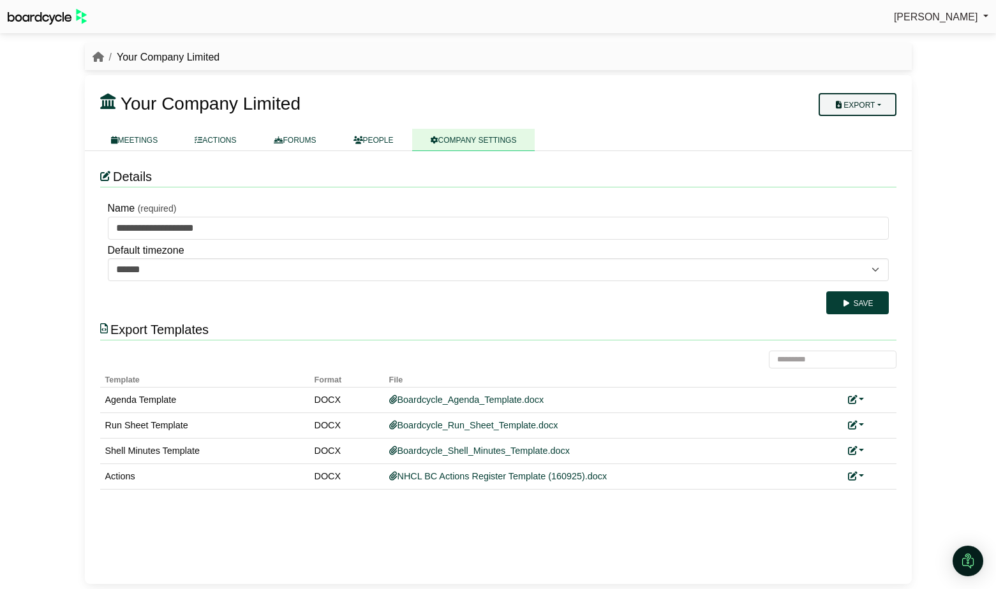
click at [875, 105] on button "Export" at bounding box center [856, 104] width 77 height 23
click at [852, 127] on link "Company Actions" at bounding box center [865, 126] width 102 height 19
click at [862, 479] on link at bounding box center [856, 476] width 17 height 10
click at [875, 491] on link "Replace custom template" at bounding box center [913, 495] width 130 height 24
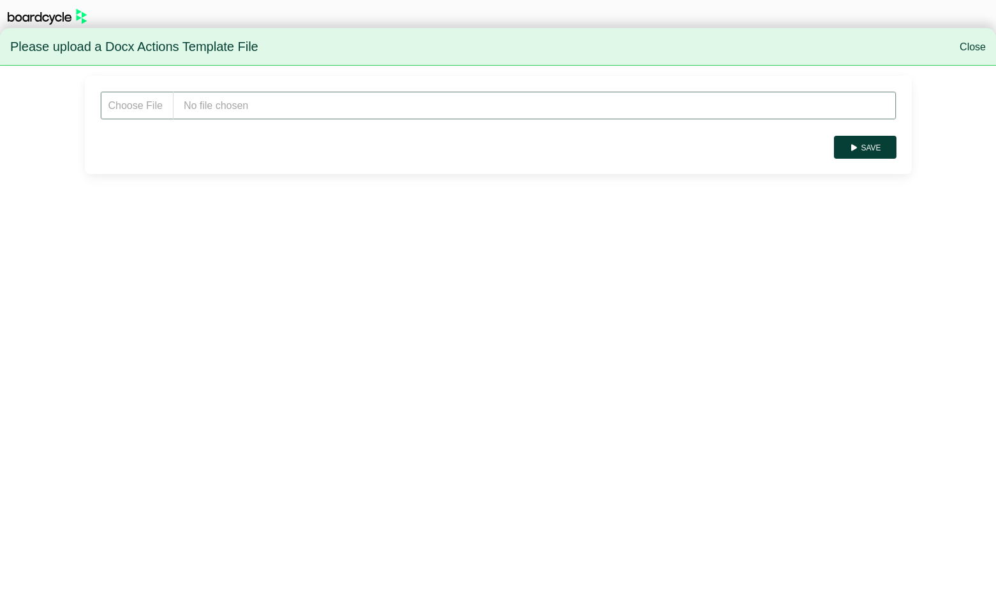
click at [244, 106] on input "file" at bounding box center [498, 105] width 796 height 29
click at [265, 103] on input "file" at bounding box center [498, 105] width 796 height 29
type input "**********"
click at [884, 144] on button "Save" at bounding box center [865, 147] width 62 height 23
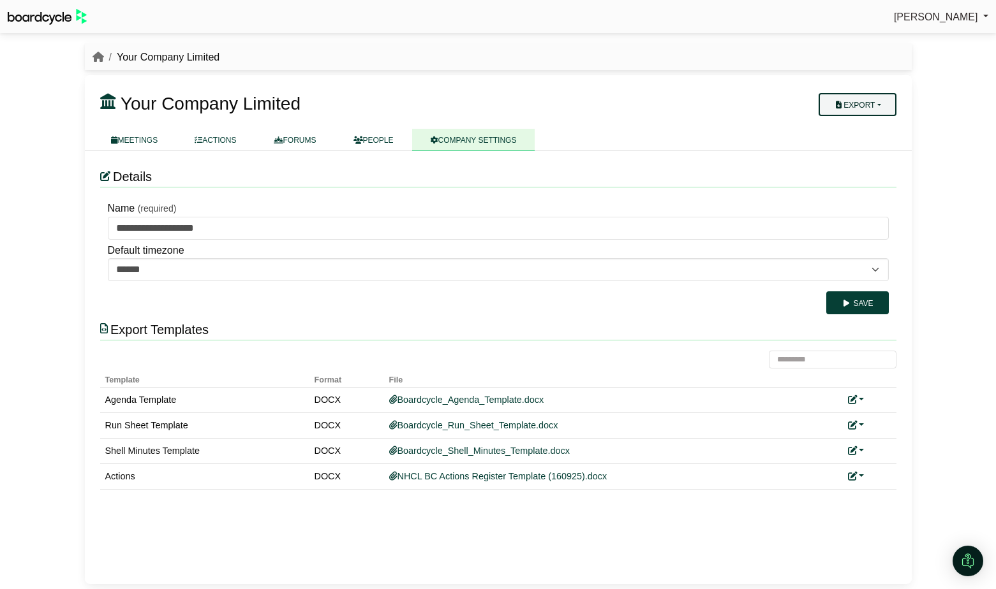
click at [871, 107] on button "Export" at bounding box center [856, 104] width 77 height 23
click at [872, 122] on link "Company Actions" at bounding box center [865, 126] width 102 height 19
click at [863, 478] on link at bounding box center [856, 476] width 17 height 10
click at [878, 497] on link "Replace custom template" at bounding box center [913, 495] width 130 height 24
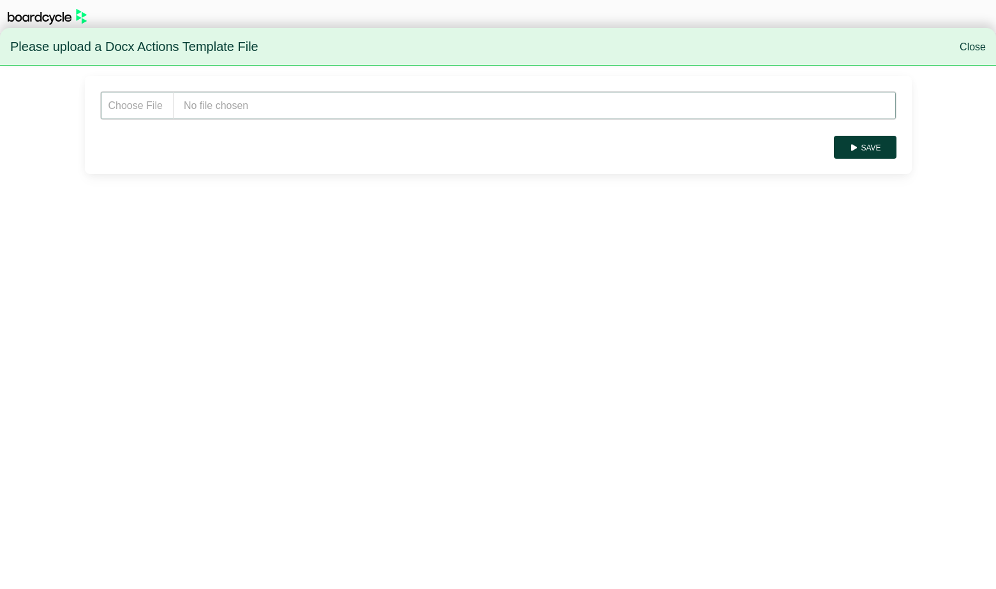
click at [237, 99] on input "file" at bounding box center [498, 105] width 796 height 29
click at [239, 105] on input "file" at bounding box center [498, 105] width 796 height 29
type input "**********"
click at [869, 145] on button "Save" at bounding box center [865, 147] width 62 height 23
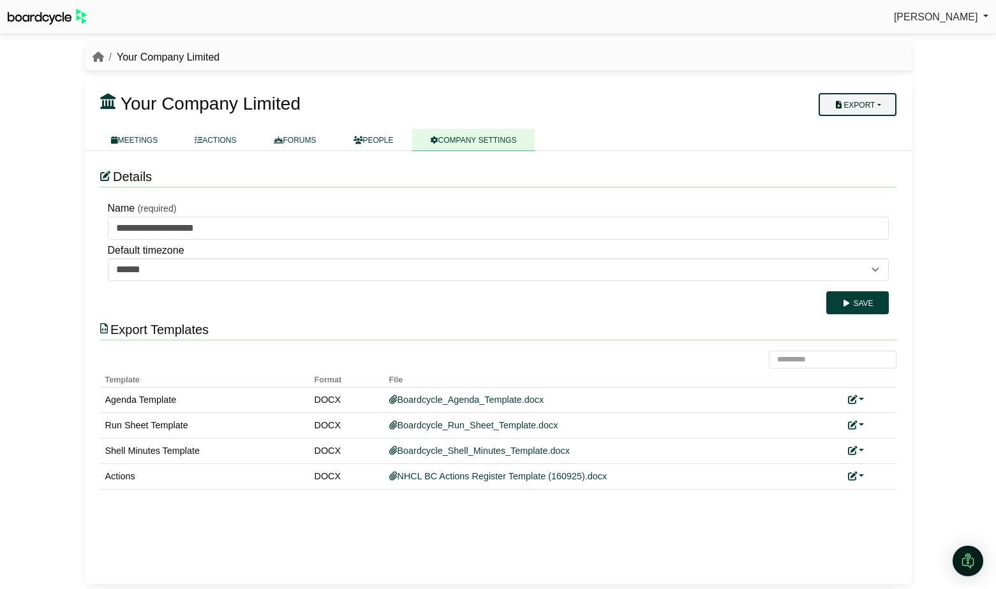
click at [883, 107] on button "Export" at bounding box center [856, 104] width 77 height 23
click at [881, 124] on link "Company Actions" at bounding box center [865, 126] width 102 height 19
click at [863, 103] on button "Export" at bounding box center [856, 104] width 77 height 23
drag, startPoint x: 710, startPoint y: 104, endPoint x: 691, endPoint y: 110, distance: 19.6
click at [710, 104] on h3 "Your Company Limited" at bounding box center [430, 104] width 676 height 26
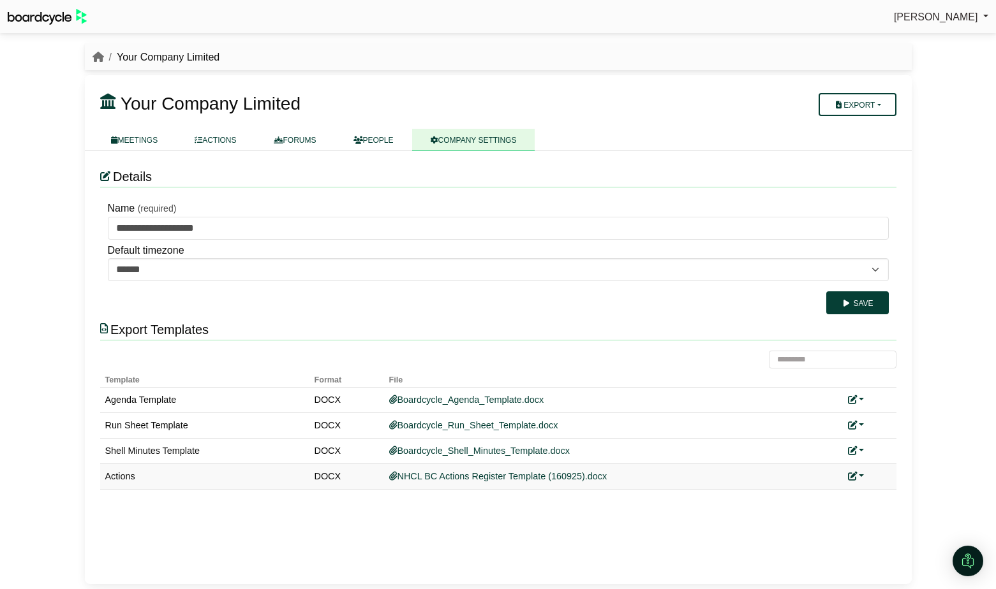
click at [860, 476] on link at bounding box center [856, 476] width 17 height 10
click at [870, 489] on link "Replace custom template" at bounding box center [913, 495] width 130 height 24
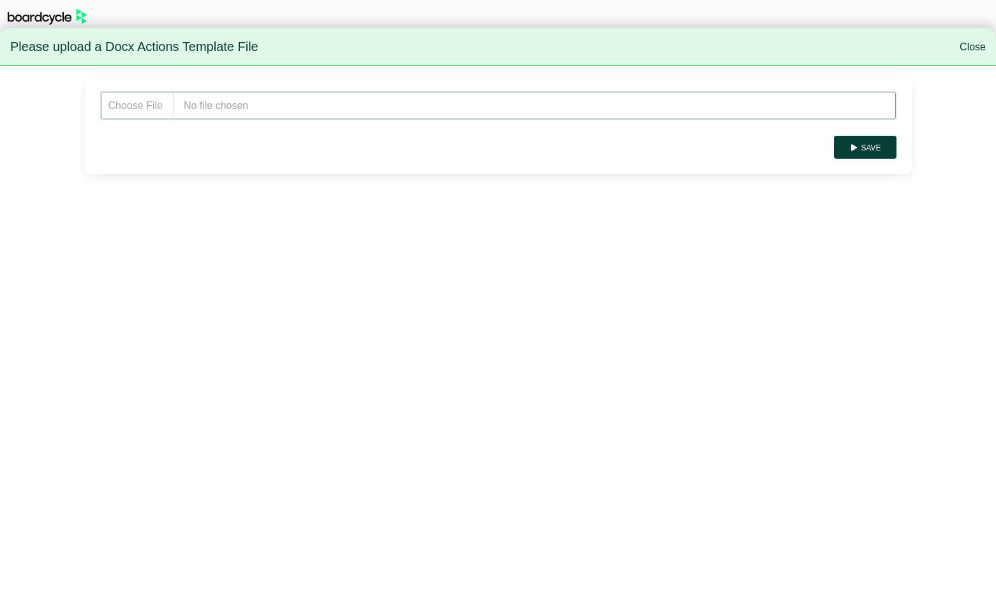
click at [244, 105] on input "file" at bounding box center [498, 105] width 796 height 29
click at [225, 115] on input "file" at bounding box center [498, 105] width 796 height 29
type input "**********"
click at [877, 146] on button "Save" at bounding box center [865, 147] width 62 height 23
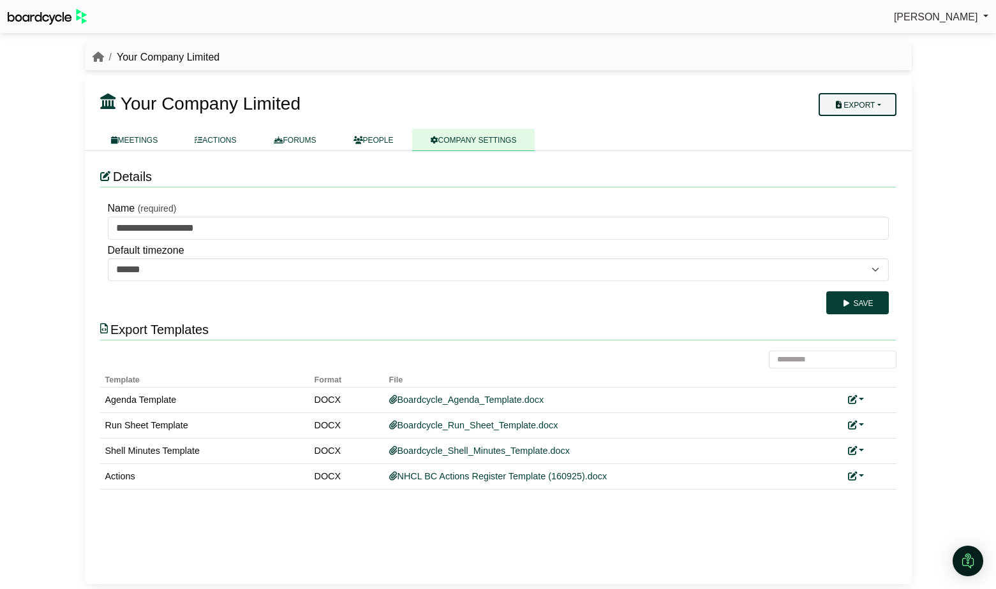
click at [877, 106] on button "Export" at bounding box center [856, 104] width 77 height 23
click at [873, 124] on link "Company Actions" at bounding box center [865, 126] width 102 height 19
click at [858, 475] on link at bounding box center [856, 476] width 17 height 10
click at [887, 494] on link "Replace custom template" at bounding box center [913, 495] width 130 height 24
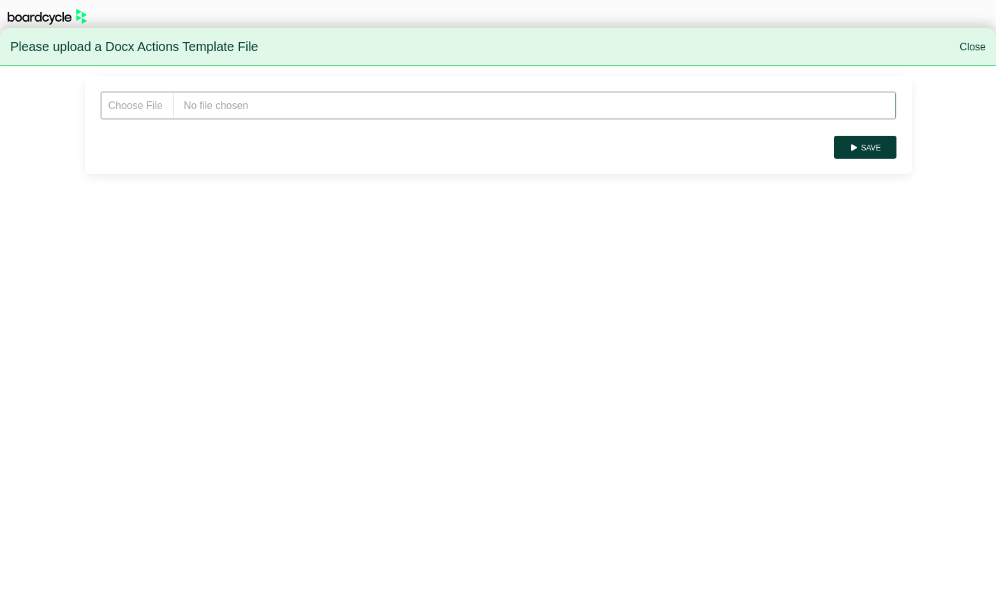
click at [283, 110] on input "file" at bounding box center [498, 105] width 796 height 29
click at [228, 111] on input "file" at bounding box center [498, 105] width 796 height 29
type input "**********"
click at [876, 151] on button "Save" at bounding box center [865, 147] width 62 height 23
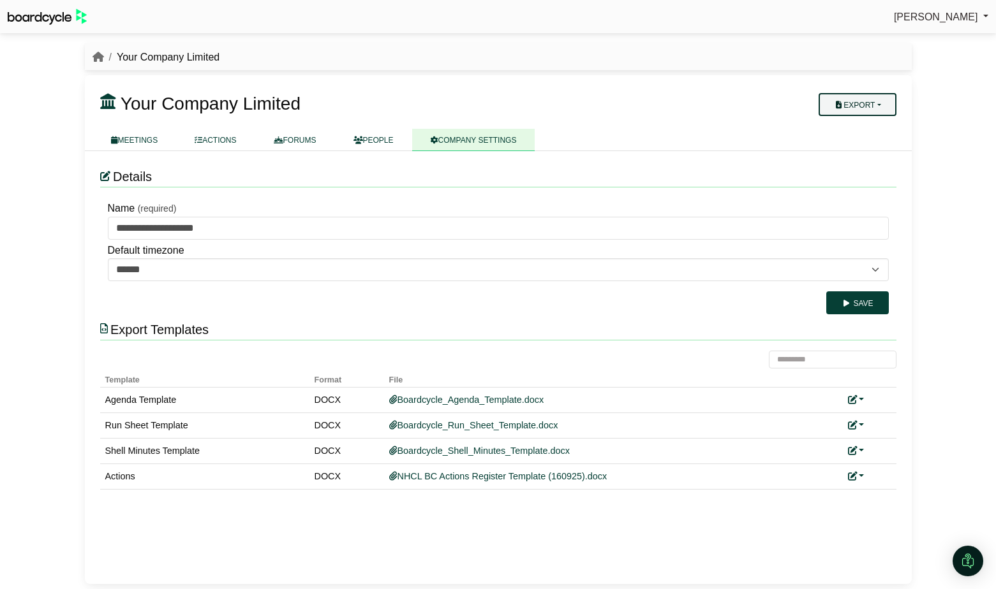
click at [875, 101] on button "Export" at bounding box center [856, 104] width 77 height 23
click at [876, 127] on link "Company Actions" at bounding box center [865, 126] width 102 height 19
click at [43, 397] on div "Richard Conway Sign Out Your Company Limited Your Company Limited" at bounding box center [498, 294] width 996 height 589
click at [859, 478] on link at bounding box center [856, 476] width 17 height 10
click at [869, 498] on link "Replace custom template" at bounding box center [913, 495] width 130 height 24
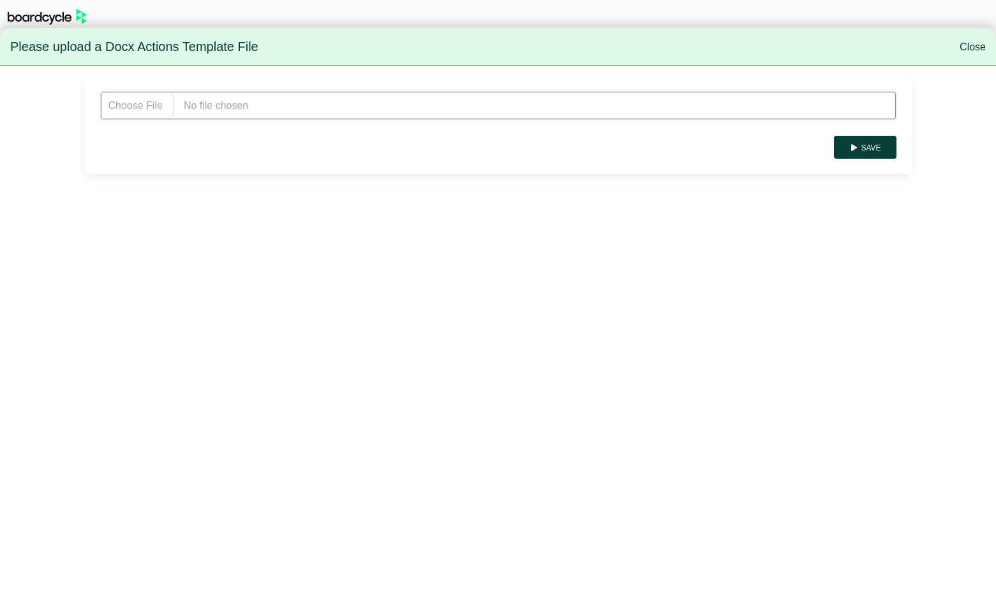
click at [272, 115] on input "file" at bounding box center [498, 105] width 796 height 29
type input "**********"
click at [855, 151] on icon "submit" at bounding box center [854, 148] width 10 height 8
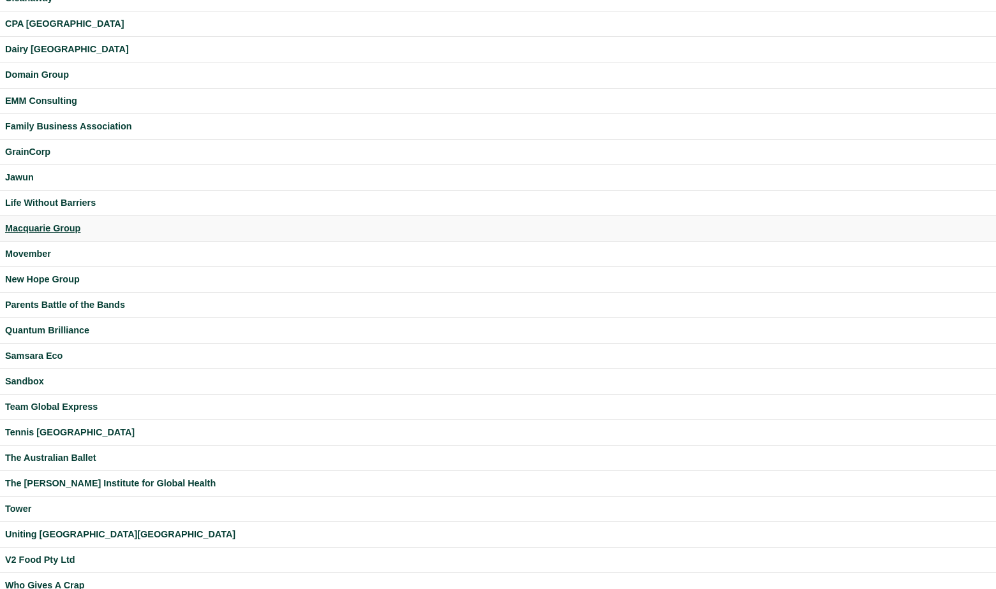
scroll to position [154, 0]
click at [49, 277] on div "New Hope Group" at bounding box center [498, 279] width 986 height 15
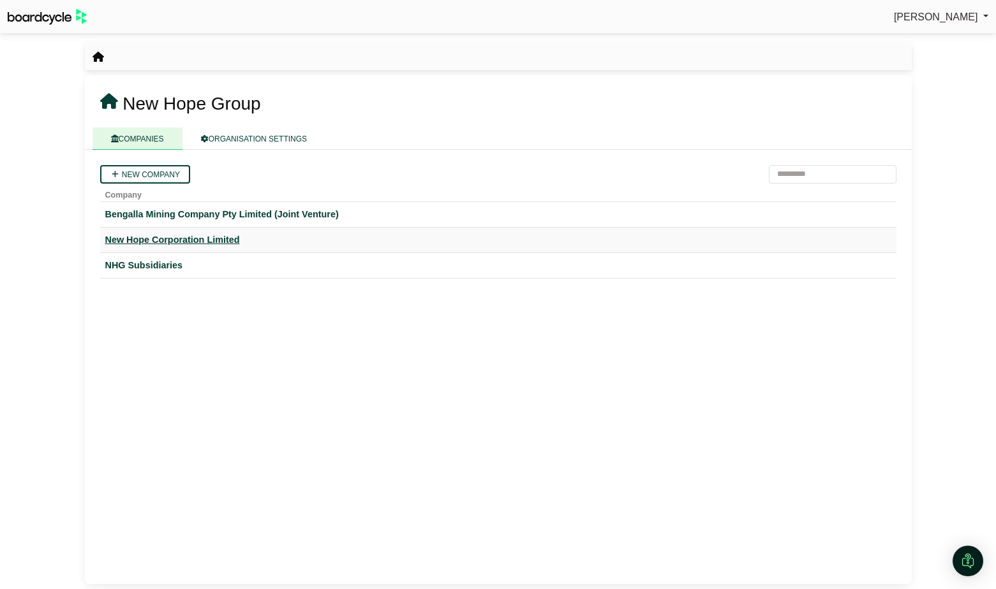
click at [186, 237] on div "New Hope Corporation Limited" at bounding box center [498, 240] width 786 height 15
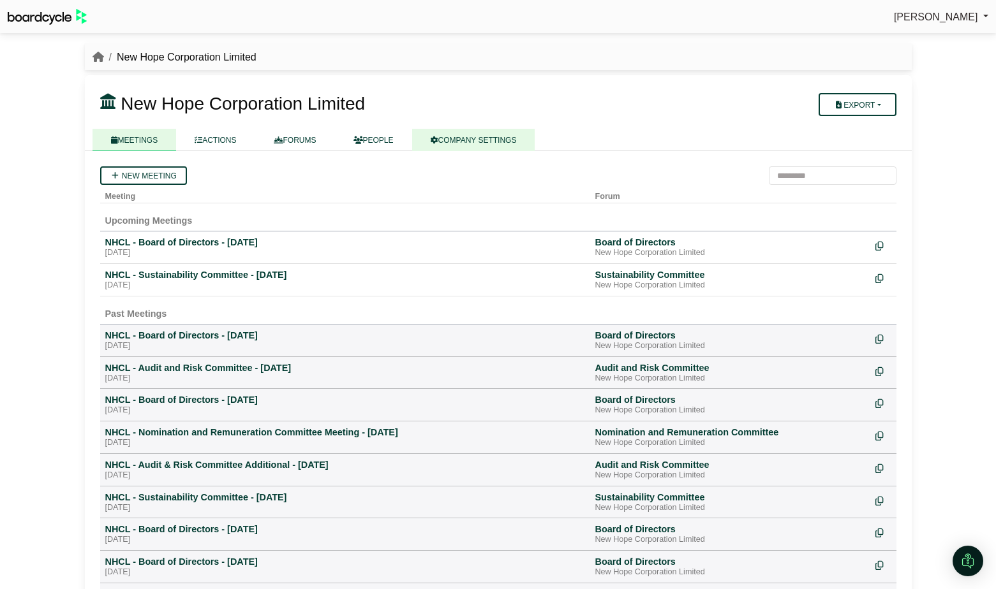
click at [504, 137] on link "COMPANY SETTINGS" at bounding box center [473, 140] width 123 height 22
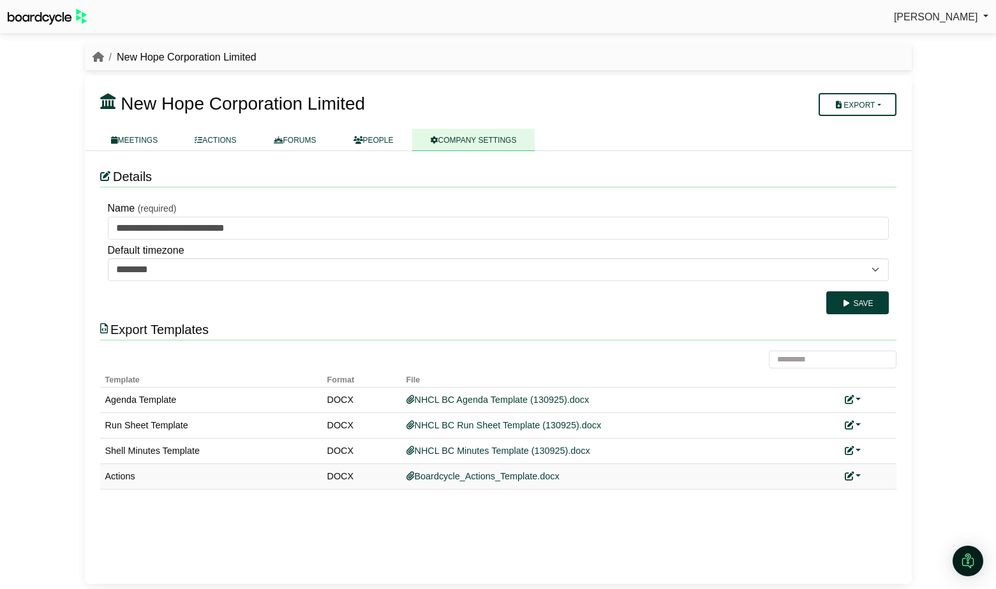
click at [859, 476] on link at bounding box center [853, 476] width 17 height 10
click at [880, 491] on link "Add custom template" at bounding box center [901, 495] width 113 height 24
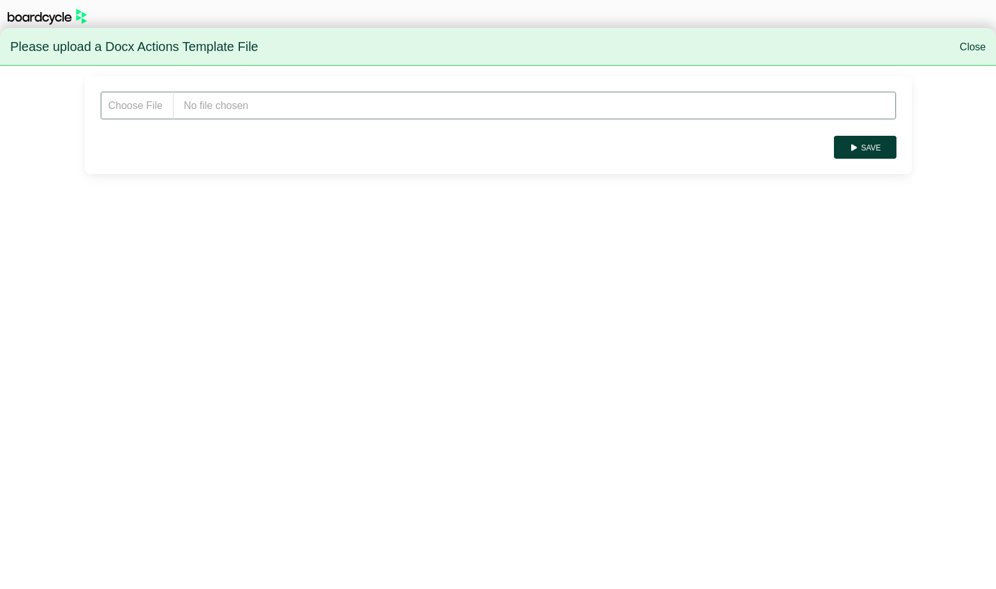
click at [310, 108] on input "file" at bounding box center [498, 105] width 796 height 29
type input "**********"
click at [872, 149] on button "Save" at bounding box center [865, 147] width 62 height 23
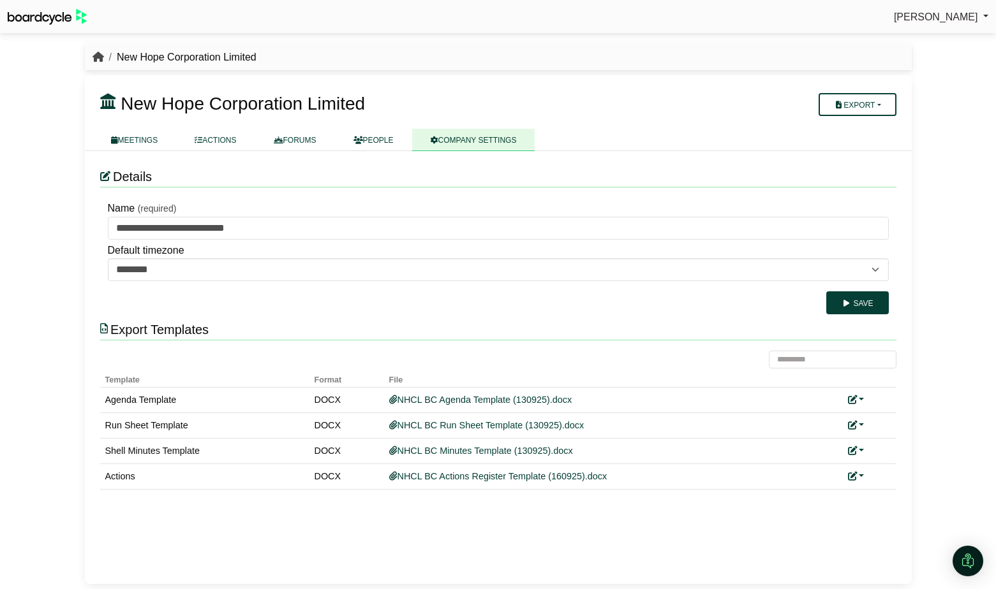
click at [96, 57] on icon "breadcrumb" at bounding box center [97, 57] width 11 height 10
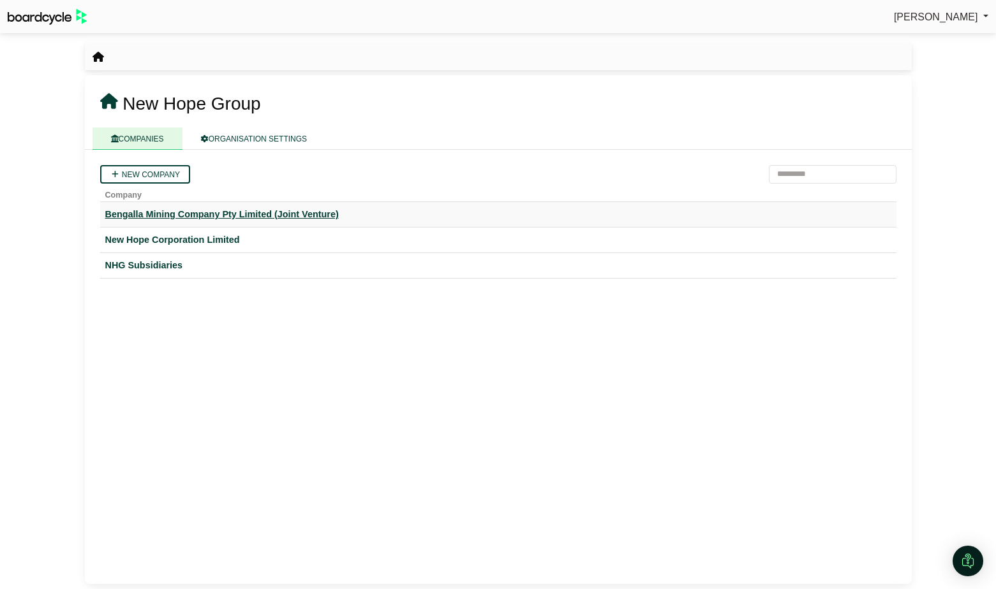
click at [198, 211] on div "Bengalla Mining Company Pty Limited (Joint Venture)" at bounding box center [498, 214] width 786 height 15
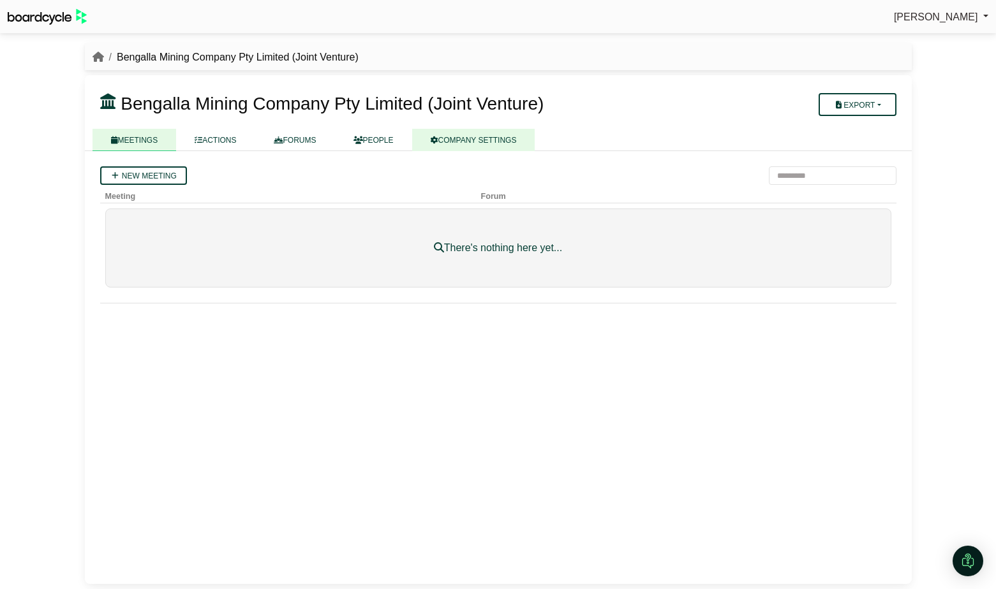
click at [485, 140] on link "COMPANY SETTINGS" at bounding box center [473, 140] width 123 height 22
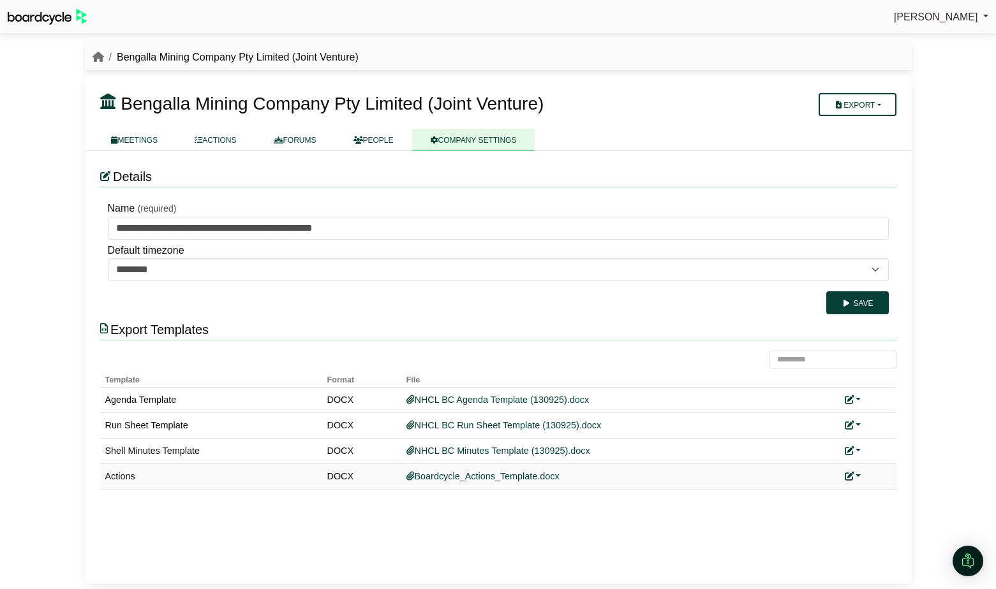
click at [854, 474] on link at bounding box center [853, 476] width 17 height 10
click at [864, 496] on link "Add custom template" at bounding box center [901, 495] width 113 height 24
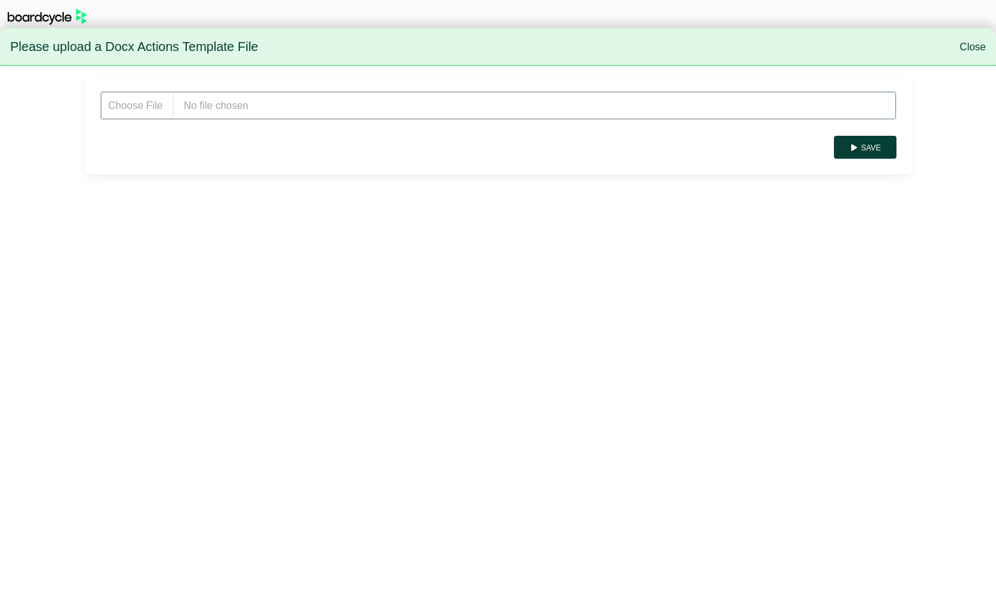
click at [235, 112] on input "file" at bounding box center [498, 105] width 796 height 29
type input "**********"
click at [864, 139] on button "Save" at bounding box center [865, 147] width 62 height 23
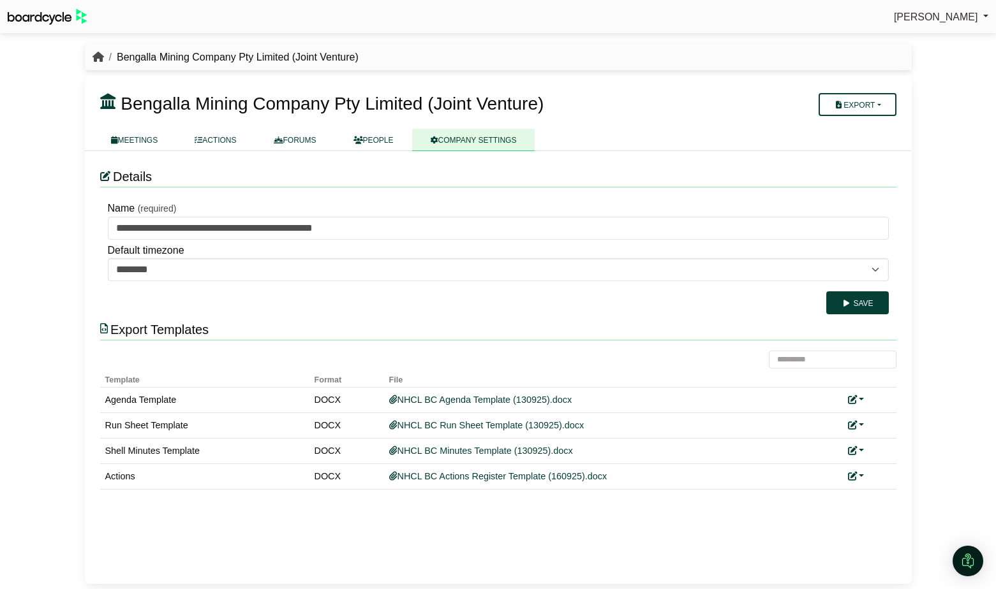
click at [97, 55] on icon "breadcrumb" at bounding box center [97, 57] width 11 height 10
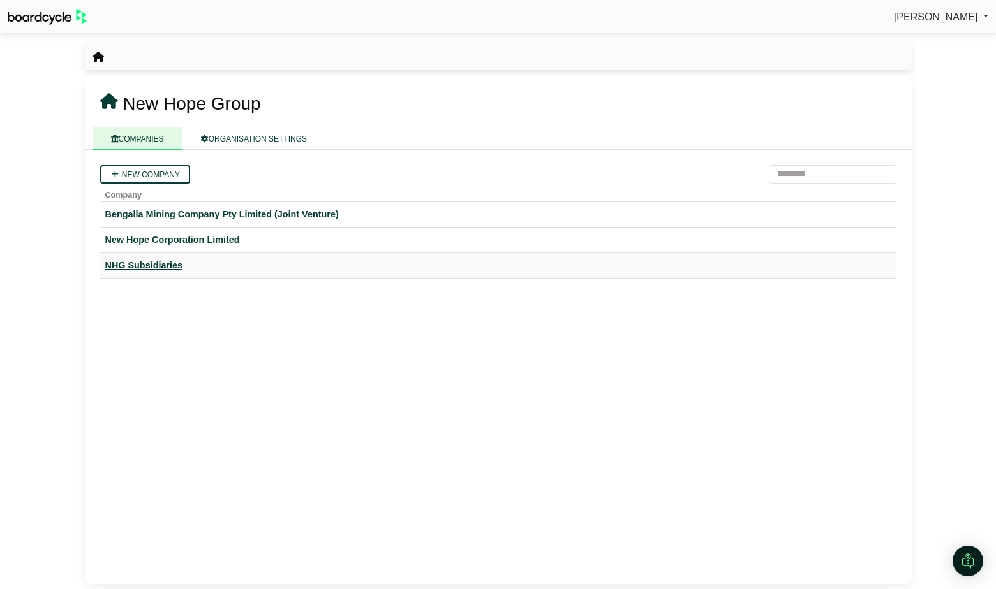
click at [170, 264] on div "NHG Subsidiaries" at bounding box center [498, 265] width 786 height 15
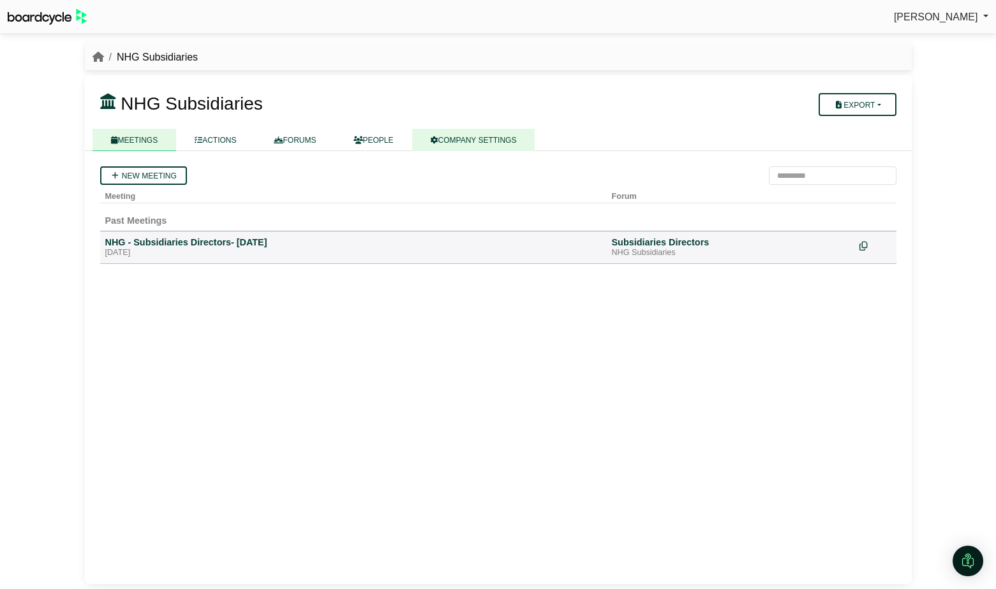
click at [475, 142] on link "COMPANY SETTINGS" at bounding box center [473, 140] width 123 height 22
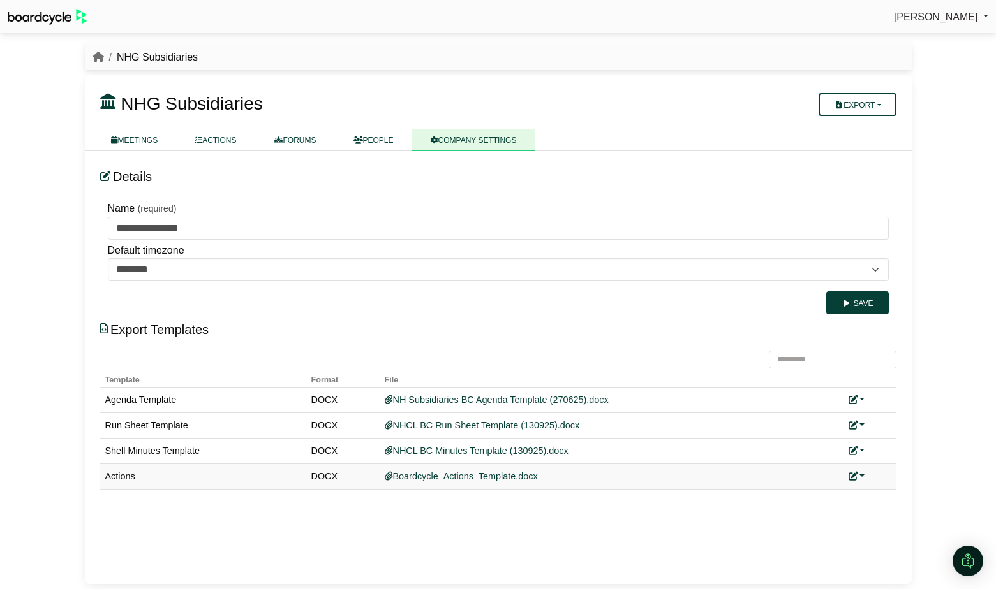
click at [859, 476] on link at bounding box center [856, 476] width 17 height 10
click at [869, 491] on link "Add custom template" at bounding box center [904, 495] width 113 height 24
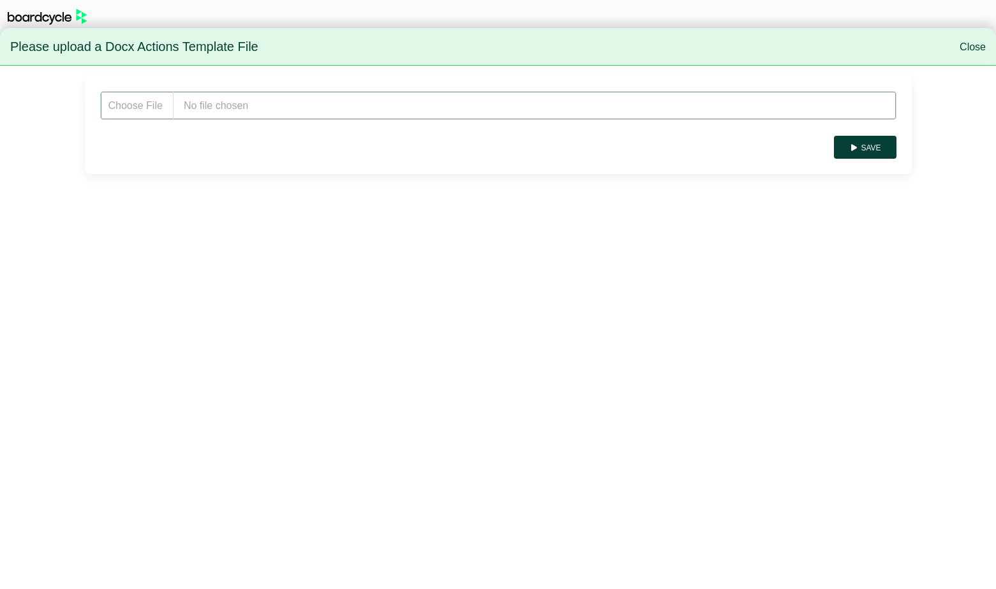
click at [203, 110] on input "file" at bounding box center [498, 105] width 796 height 29
type input "**********"
click at [873, 146] on button "Save" at bounding box center [865, 147] width 62 height 23
